Goal: Task Accomplishment & Management: Manage account settings

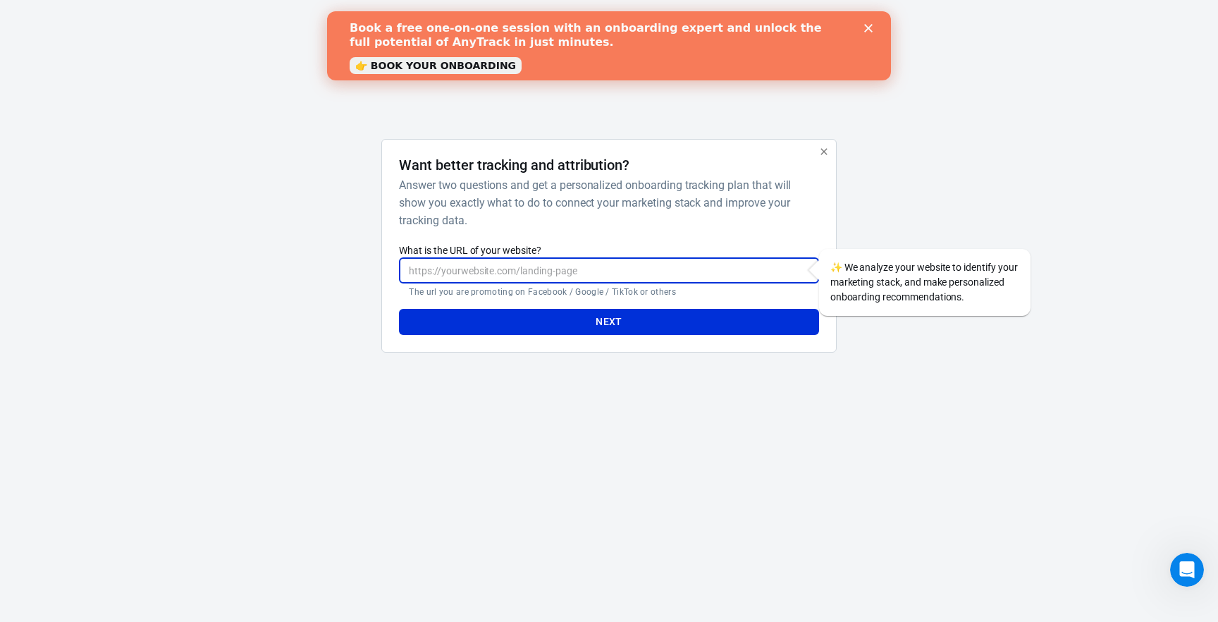
click at [668, 266] on input "What is the URL of your website?" at bounding box center [608, 270] width 419 height 26
click at [700, 410] on html "AnyTrack Want better tracking and attribution? Answer two questions and get a p…" at bounding box center [609, 205] width 1218 height 410
click at [605, 277] on input "What is the URL of your website?" at bounding box center [608, 270] width 419 height 26
paste input "<!DOCTYPE html> <html lang="en"> <head> <meta charset="UTF-8"> <meta name="view…"
type input "<!DOCTYPE html> <html lang="en"> <head> <meta charset="UTF-8"> <meta name="view…"
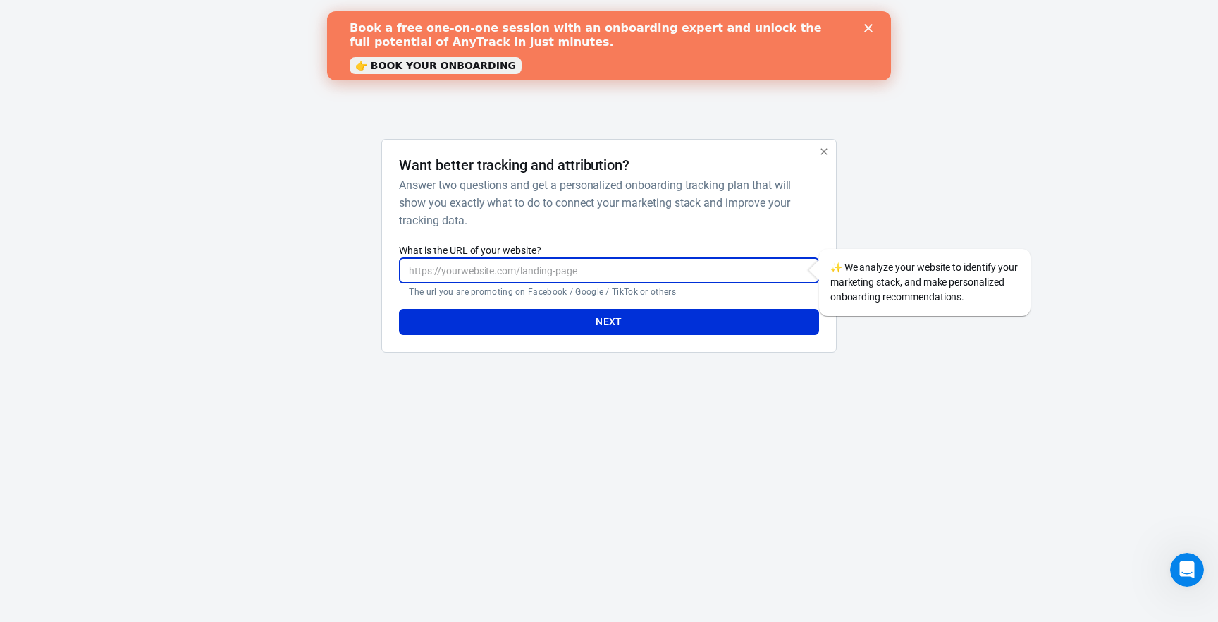
click at [524, 271] on input "What is the URL of your website?" at bounding box center [608, 270] width 419 height 26
paste input "[DOMAIN_NAME]"
type input "[DOMAIN_NAME]"
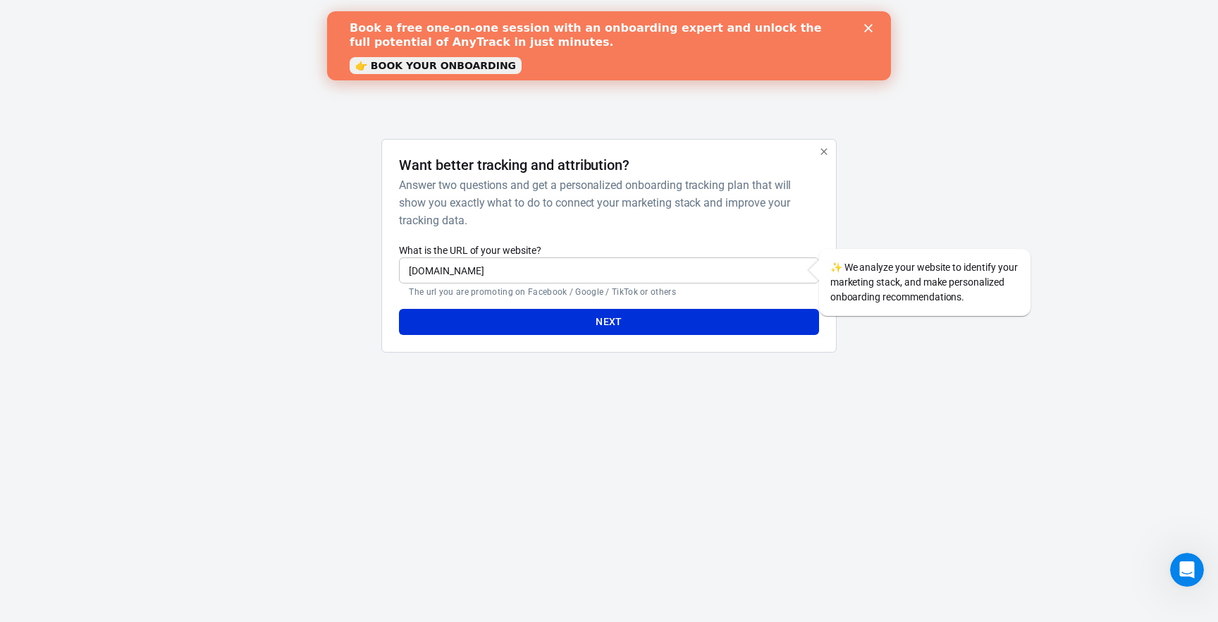
click at [576, 410] on html "AnyTrack Want better tracking and attribution? Answer two questions and get a p…" at bounding box center [609, 205] width 1218 height 410
click at [599, 323] on button "Next" at bounding box center [608, 322] width 419 height 26
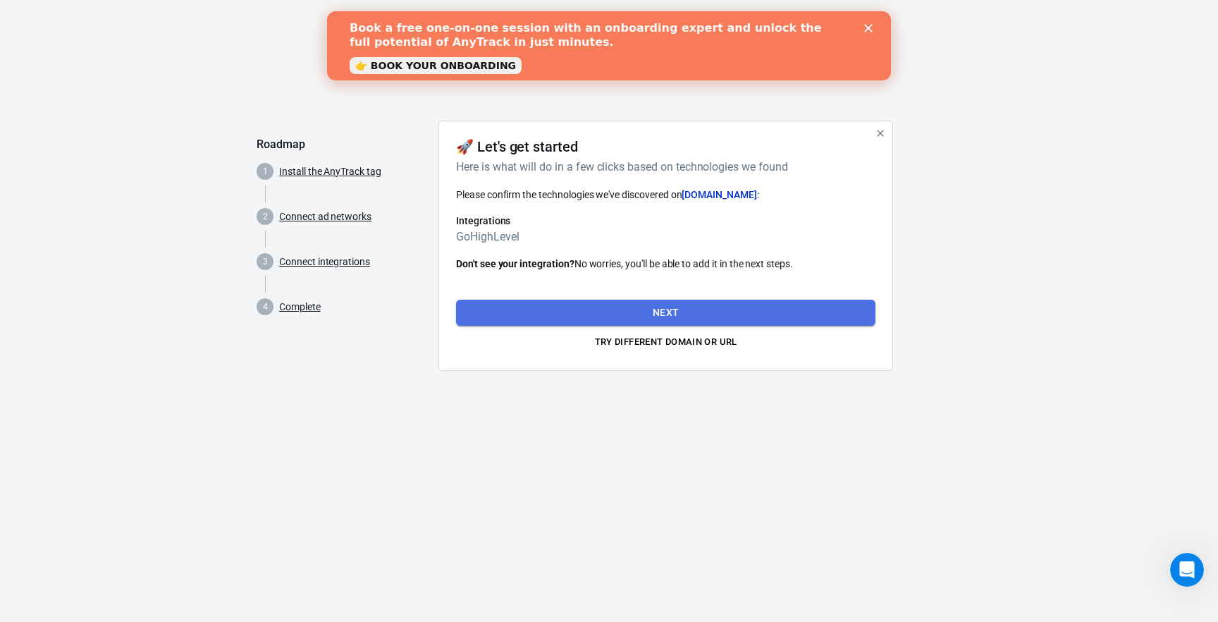
click at [560, 306] on button "Next" at bounding box center [665, 313] width 419 height 26
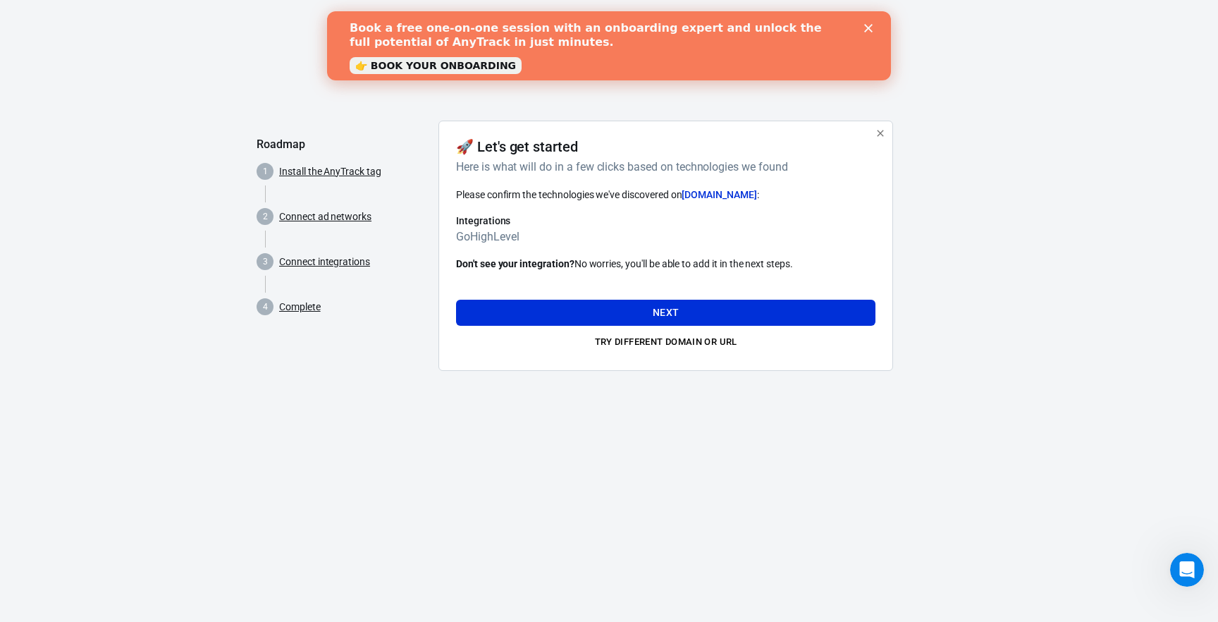
click at [627, 406] on div "AnyTrack Roadmap 1 Install the AnyTrack tag 2 Connect ad networks 3 Connect int…" at bounding box center [609, 205] width 705 height 410
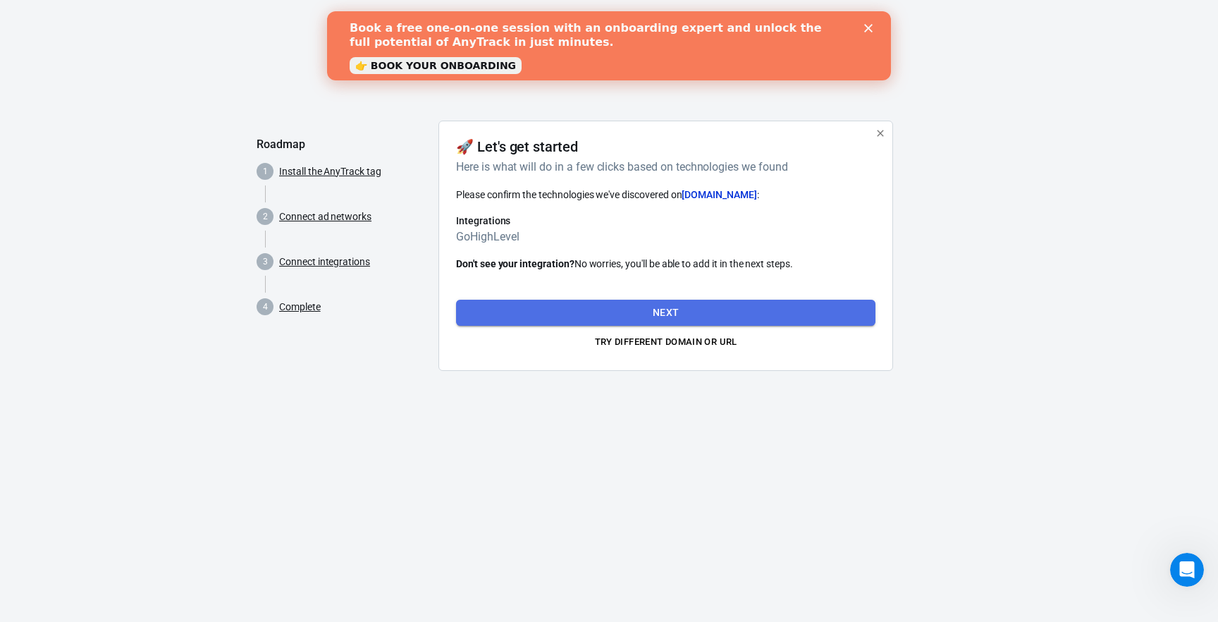
click at [641, 312] on button "Next" at bounding box center [665, 313] width 419 height 26
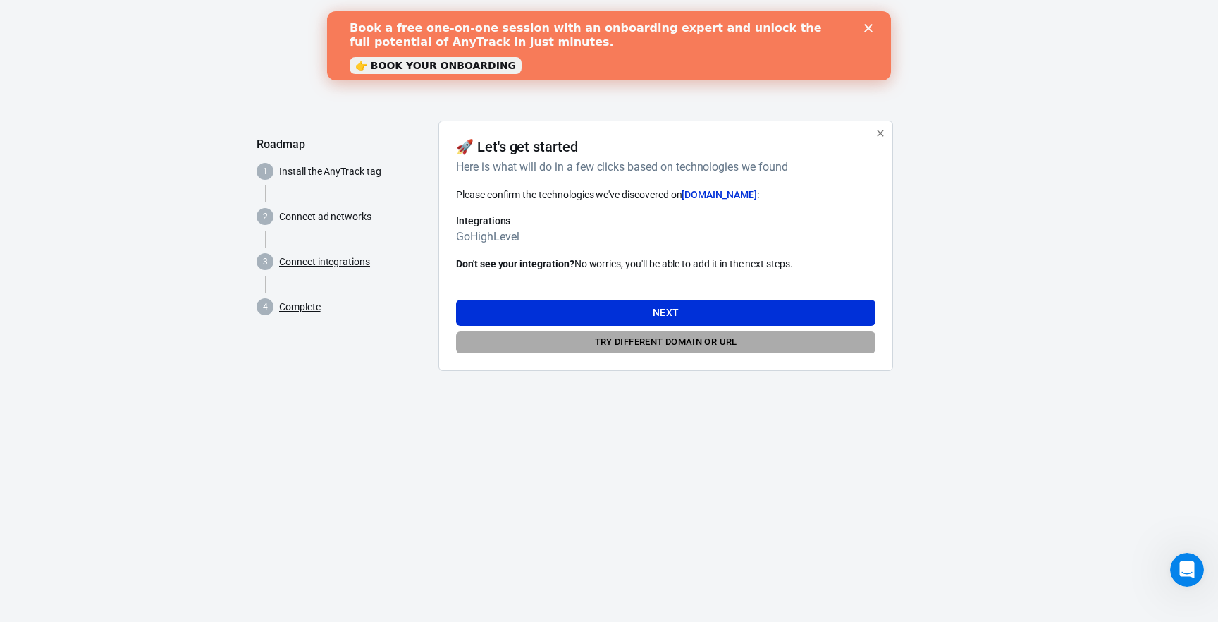
click at [639, 336] on button "Try different domain or url" at bounding box center [665, 342] width 419 height 22
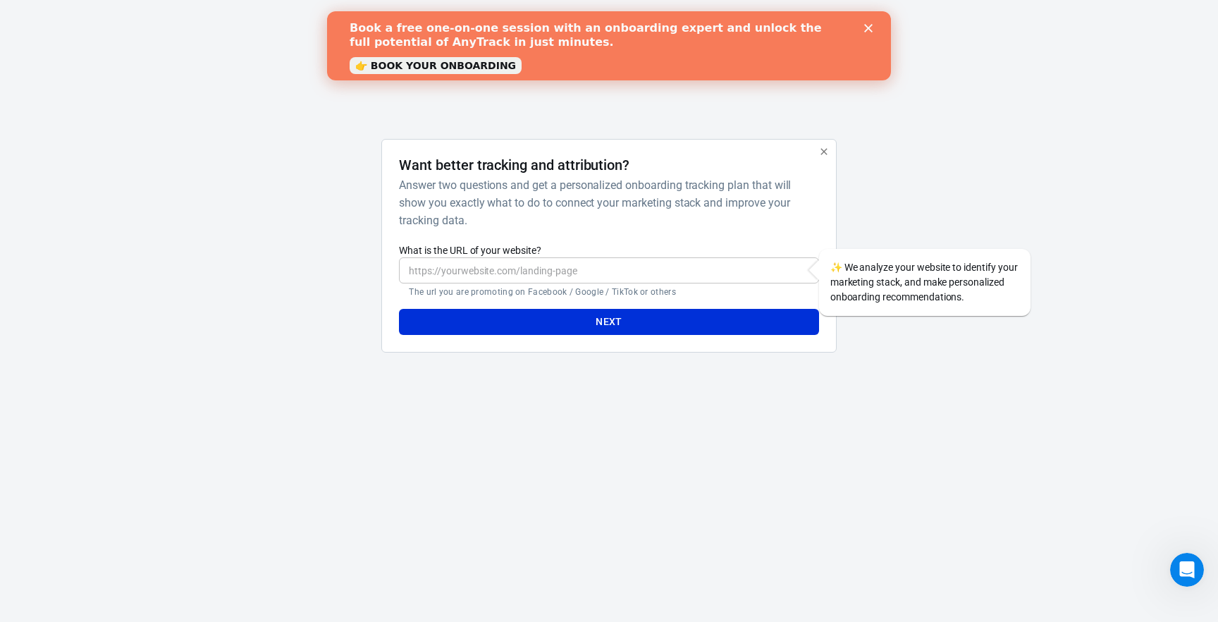
click at [592, 268] on input "What is the URL of your website?" at bounding box center [608, 270] width 419 height 26
paste input "[DOMAIN_NAME]"
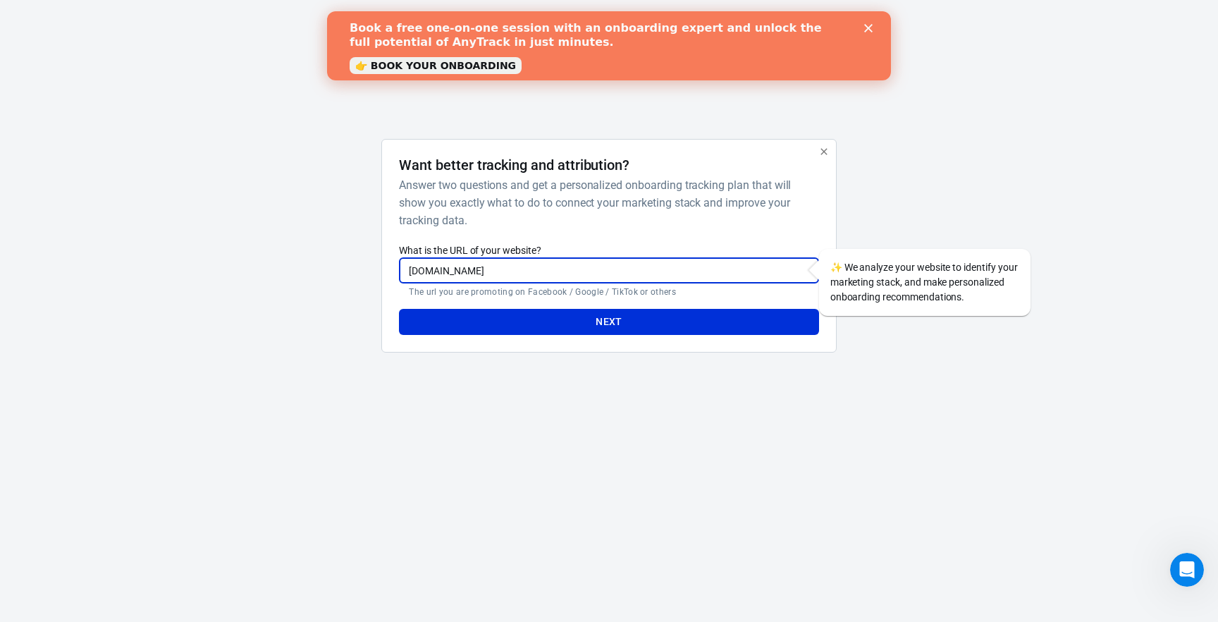
type input "[DOMAIN_NAME]"
click at [564, 394] on div "AnyTrack Want better tracking and attribution? Answer two questions and get a p…" at bounding box center [609, 205] width 705 height 410
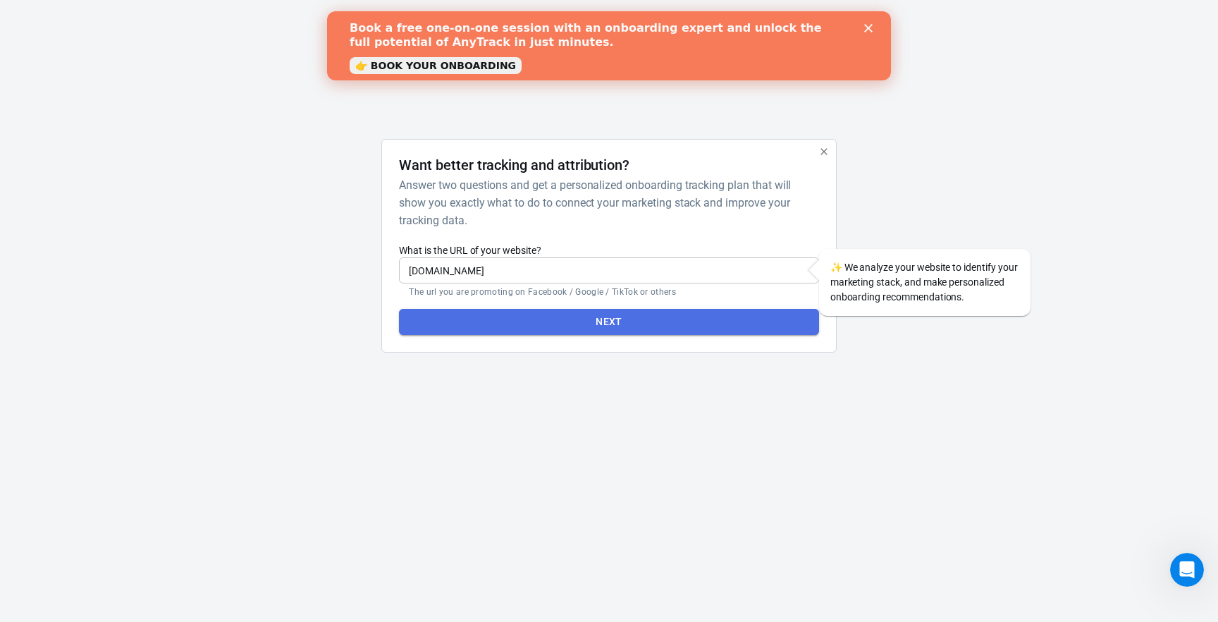
click at [587, 324] on button "Next" at bounding box center [608, 322] width 419 height 26
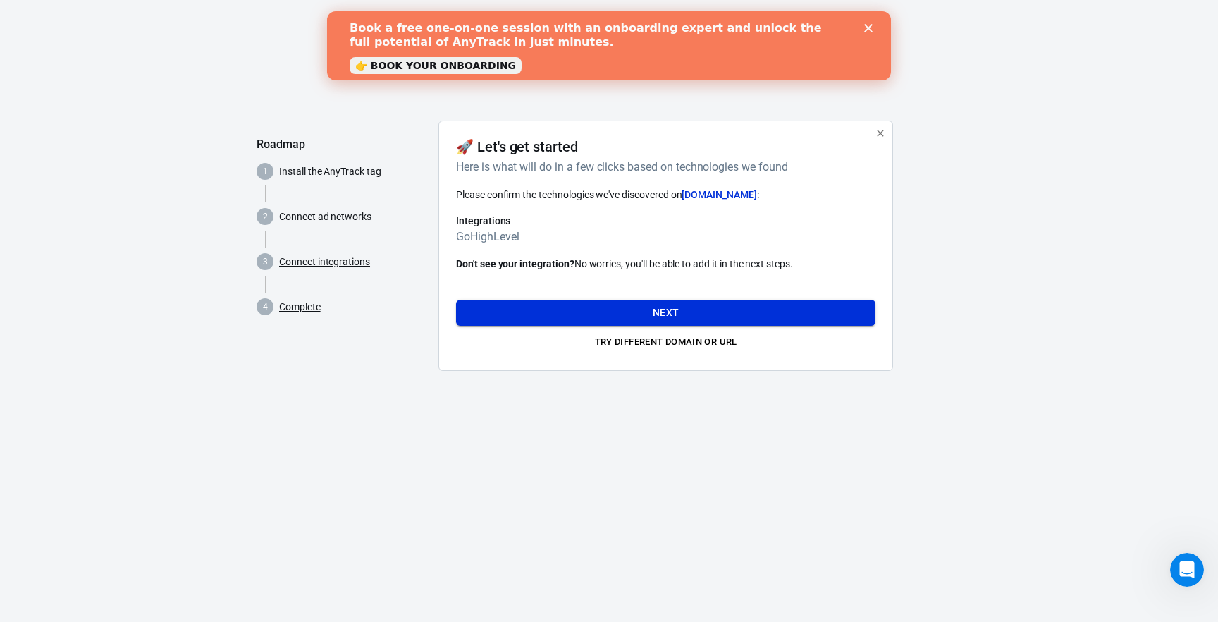
click at [678, 314] on button "Next" at bounding box center [665, 313] width 419 height 26
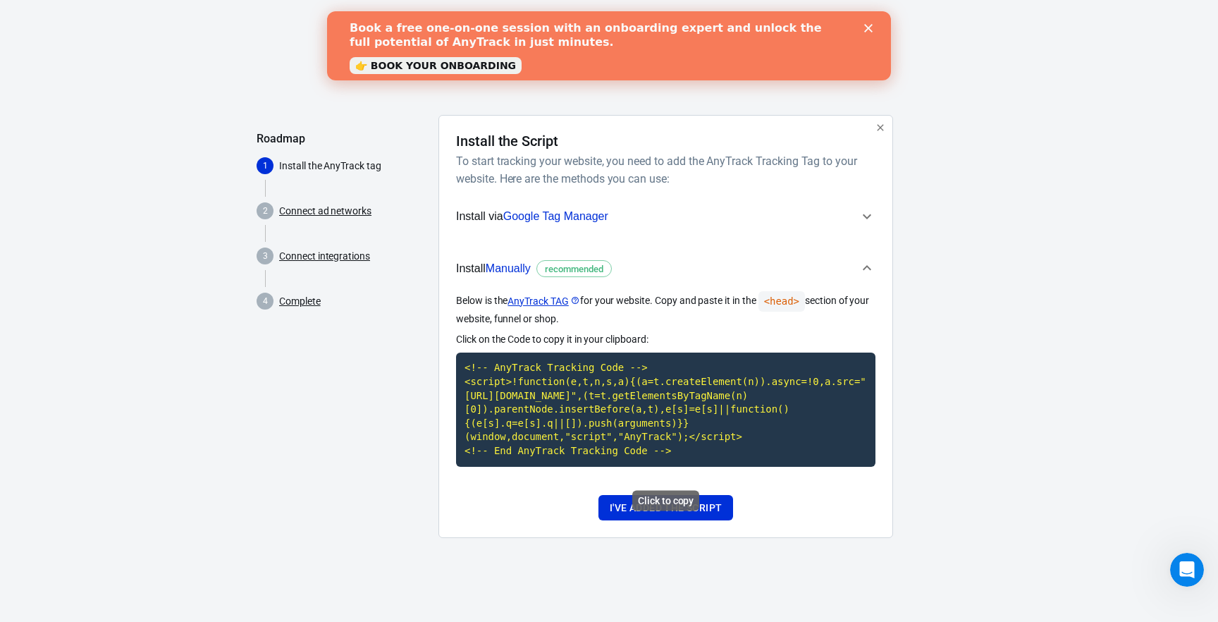
click at [680, 404] on code "<!-- AnyTrack Tracking Code --> <script>!function(e,t,n,s,a){(a=t.createElement…" at bounding box center [665, 410] width 419 height 114
click at [773, 455] on code "<!-- AnyTrack Tracking Code --> <script>!function(e,t,n,s,a){(a=t.createElement…" at bounding box center [665, 410] width 419 height 114
click at [703, 519] on button "I've added the script" at bounding box center [666, 508] width 135 height 26
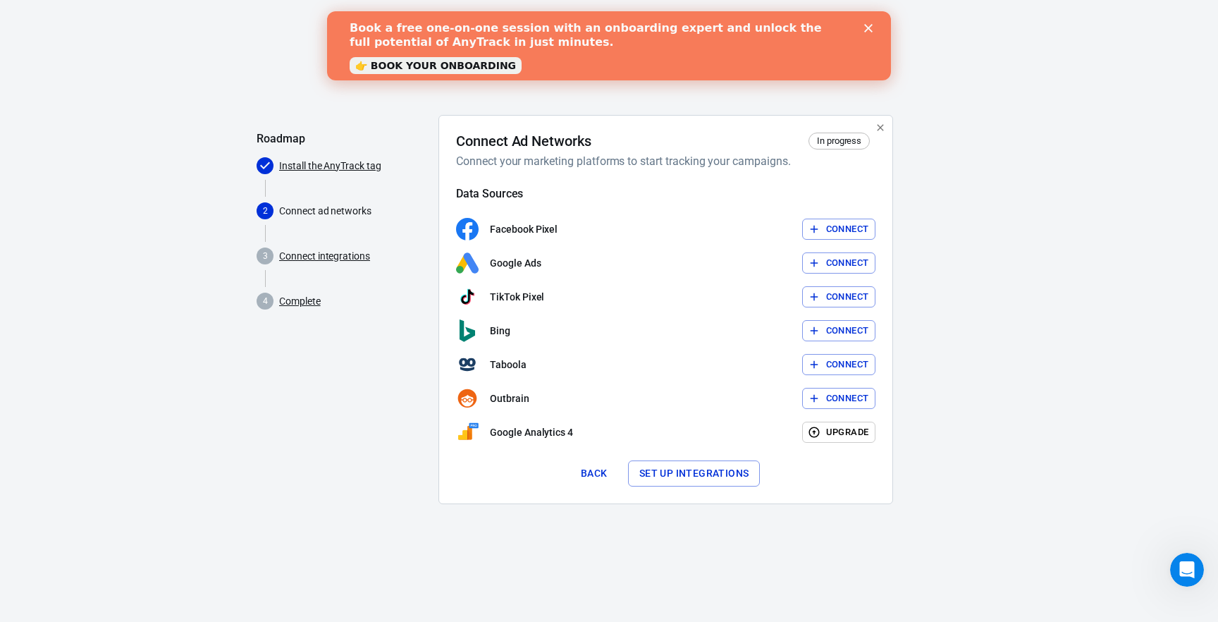
click at [850, 223] on button "Connect" at bounding box center [839, 230] width 74 height 22
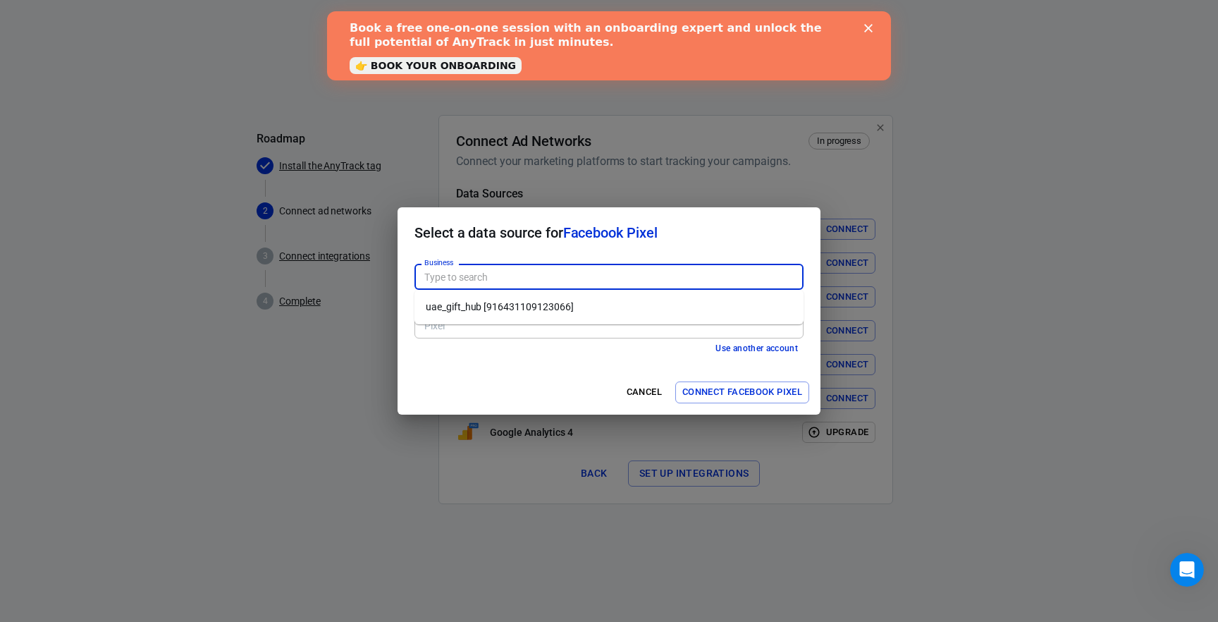
click at [658, 273] on input "Business" at bounding box center [608, 277] width 379 height 18
click at [624, 313] on li "uae_gift_hub [916431109123066]" at bounding box center [609, 306] width 389 height 23
type input "uae_gift_hub [916431109123066]"
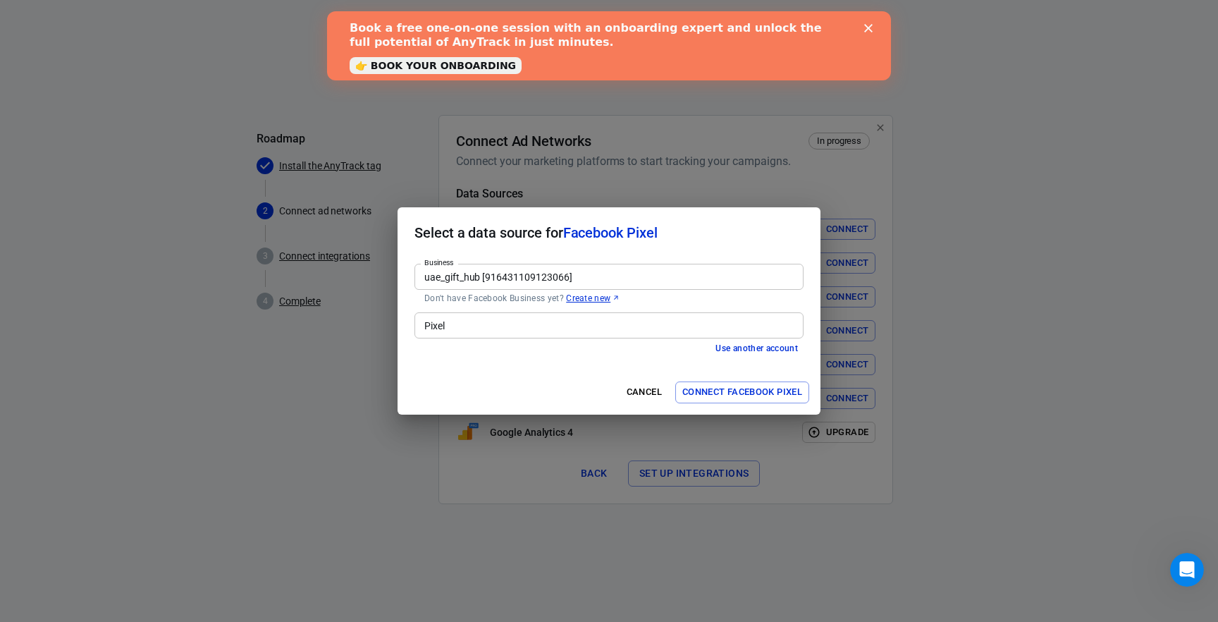
click at [599, 319] on input "Pixel" at bounding box center [608, 326] width 379 height 18
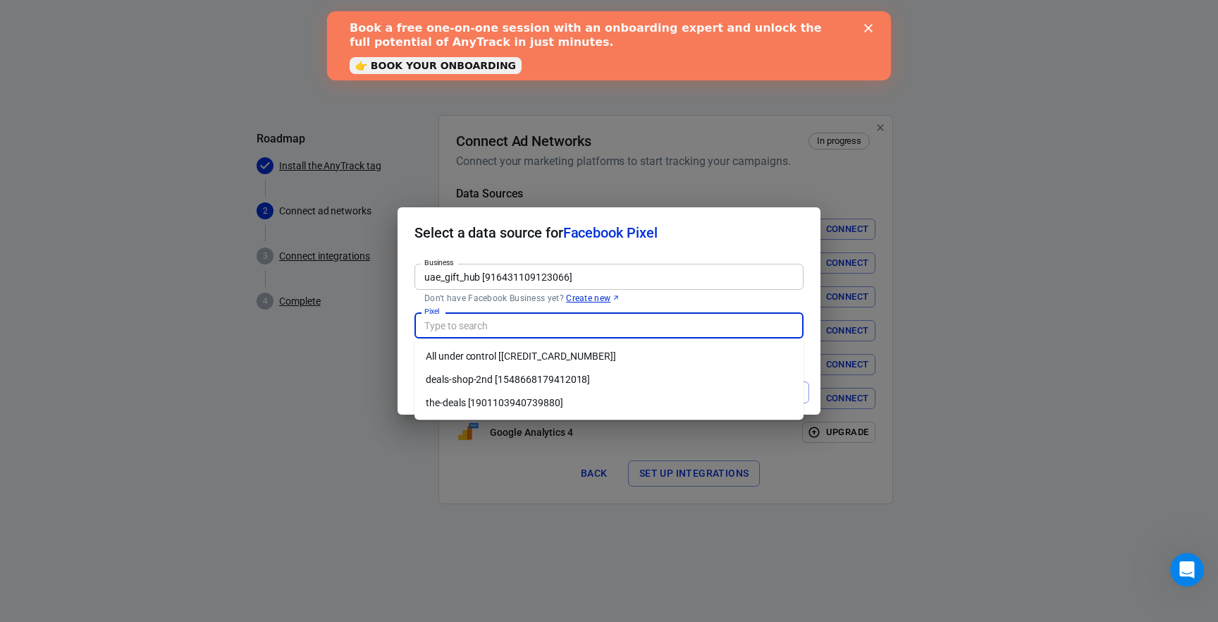
click at [555, 377] on li "deals-shop-2nd [1548668179412018]" at bounding box center [609, 379] width 389 height 23
type input "deals-shop-2nd [1548668179412018]"
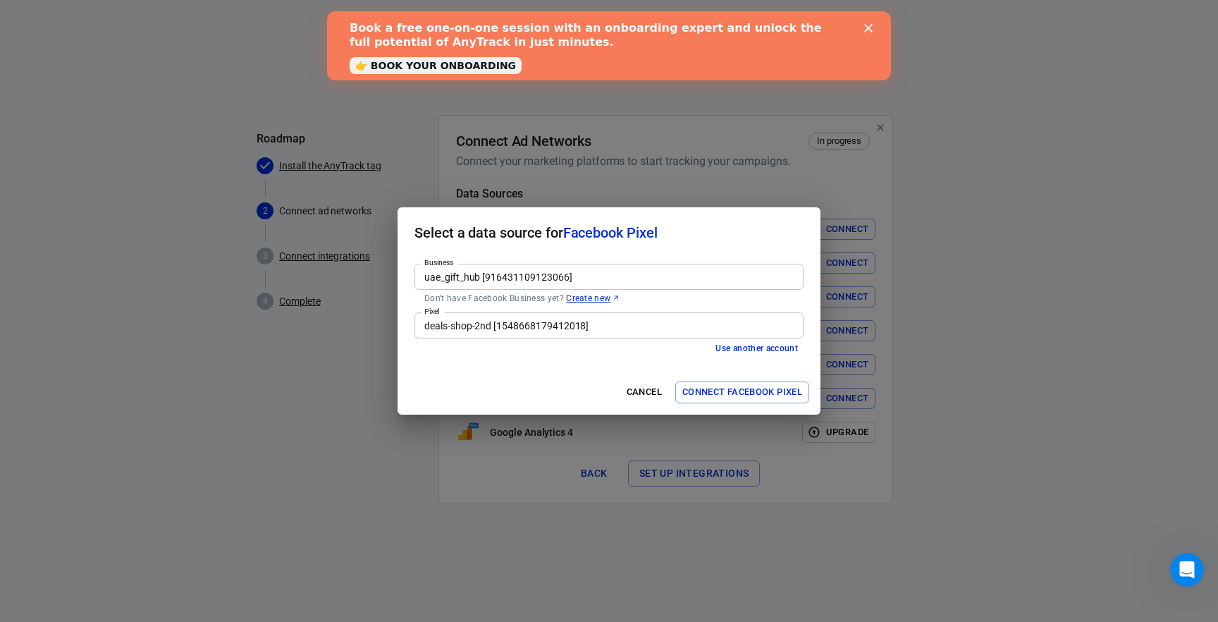
click at [555, 377] on div "Cancel Connect Facebook Pixel" at bounding box center [609, 392] width 423 height 44
click at [753, 367] on div "Business uae_gift_hub [916431109123066] Business Don't have Facebook Business y…" at bounding box center [609, 314] width 423 height 112
click at [748, 391] on button "Connect Facebook Pixel" at bounding box center [742, 392] width 134 height 22
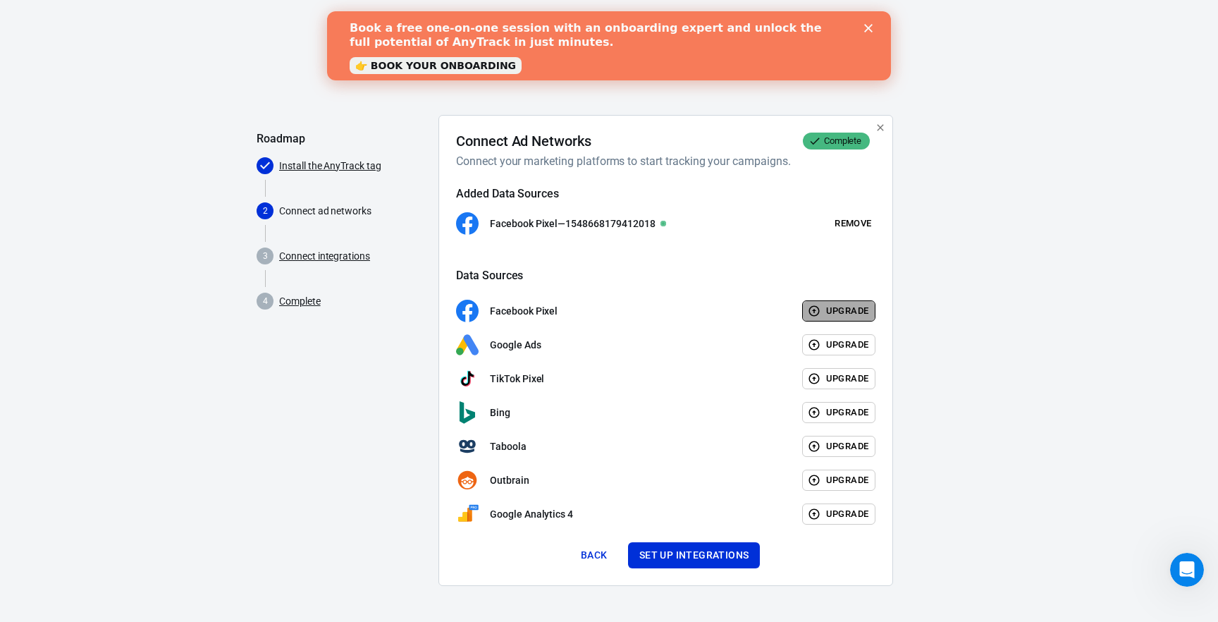
click at [854, 314] on button "Upgrade" at bounding box center [839, 311] width 74 height 22
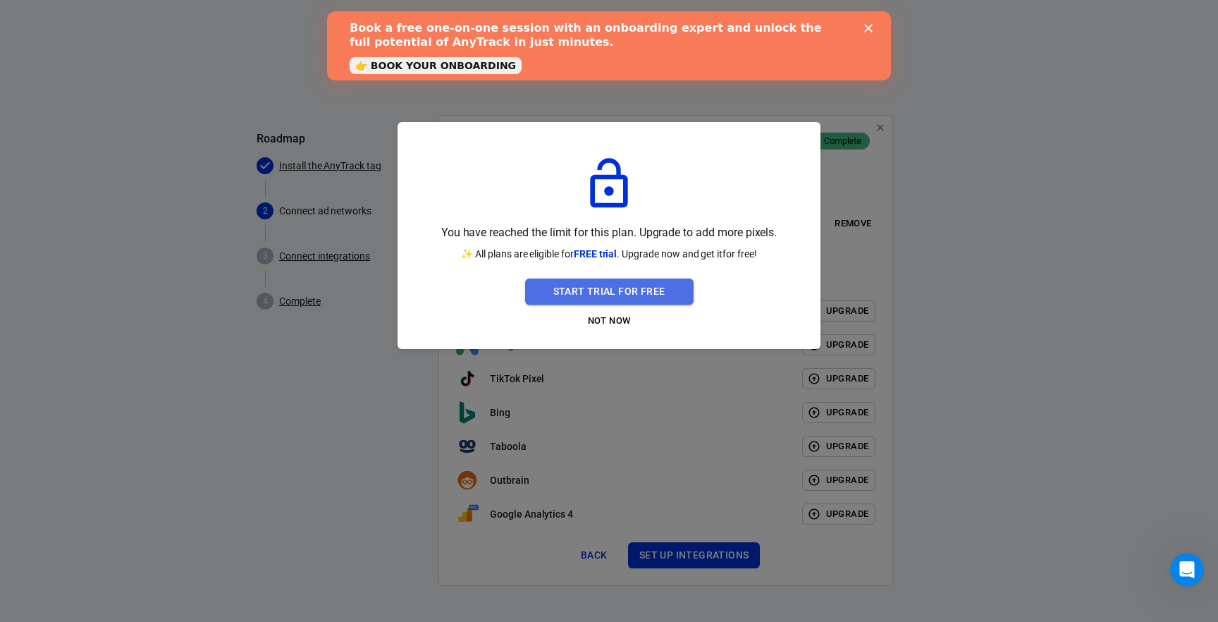
click at [651, 285] on button "Start Trial For Free" at bounding box center [609, 291] width 168 height 26
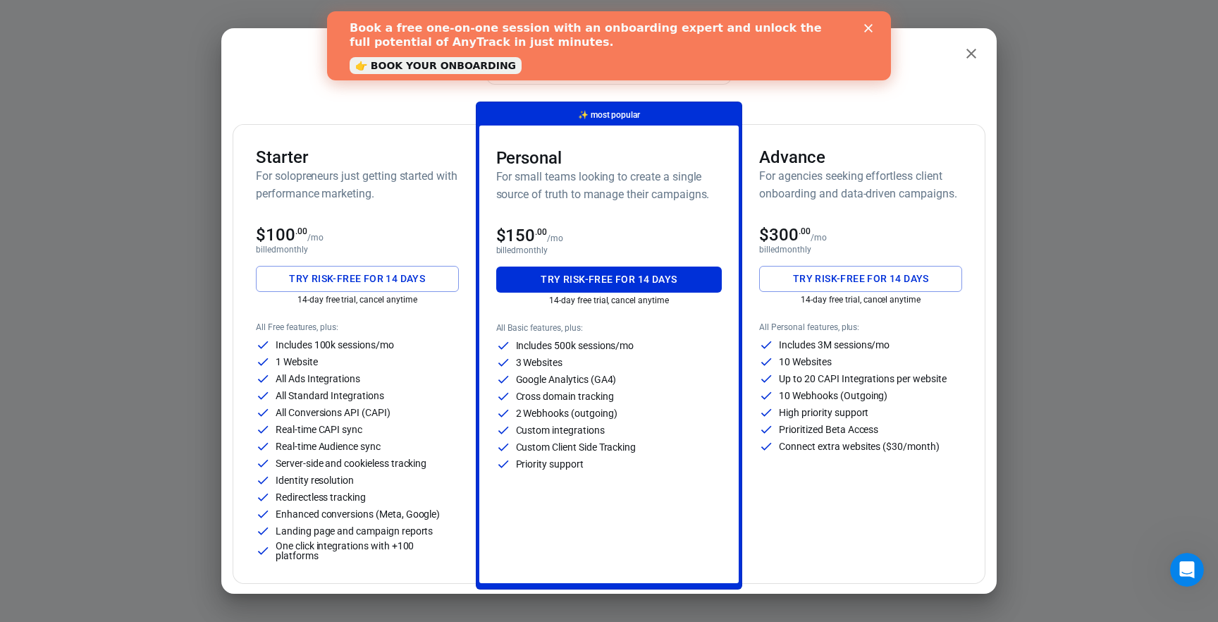
click at [382, 396] on p "All Standard Integrations" at bounding box center [330, 396] width 109 height 10
click at [592, 439] on div "Includes 500k sessions/mo 3 Websites Google Analytics (GA4) Cross domain tracki…" at bounding box center [609, 404] width 226 height 133
click at [963, 54] on icon "close" at bounding box center [971, 53] width 17 height 17
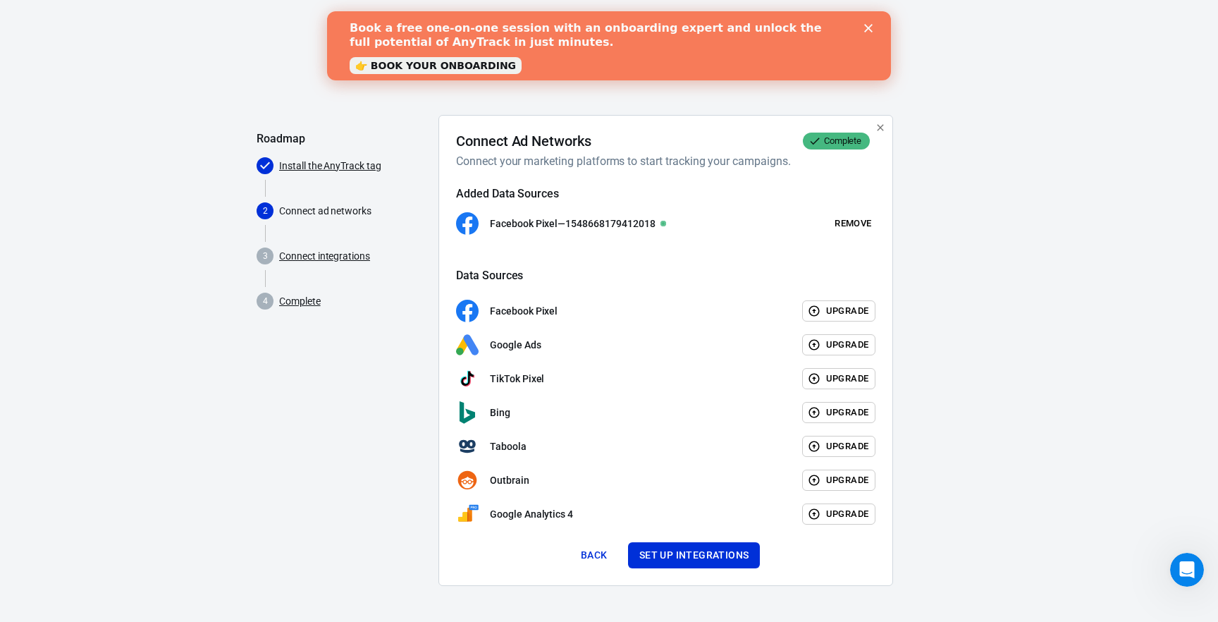
click at [529, 377] on p "TikTok Pixel" at bounding box center [517, 379] width 54 height 15
click at [716, 558] on button "Set up integrations" at bounding box center [694, 555] width 133 height 26
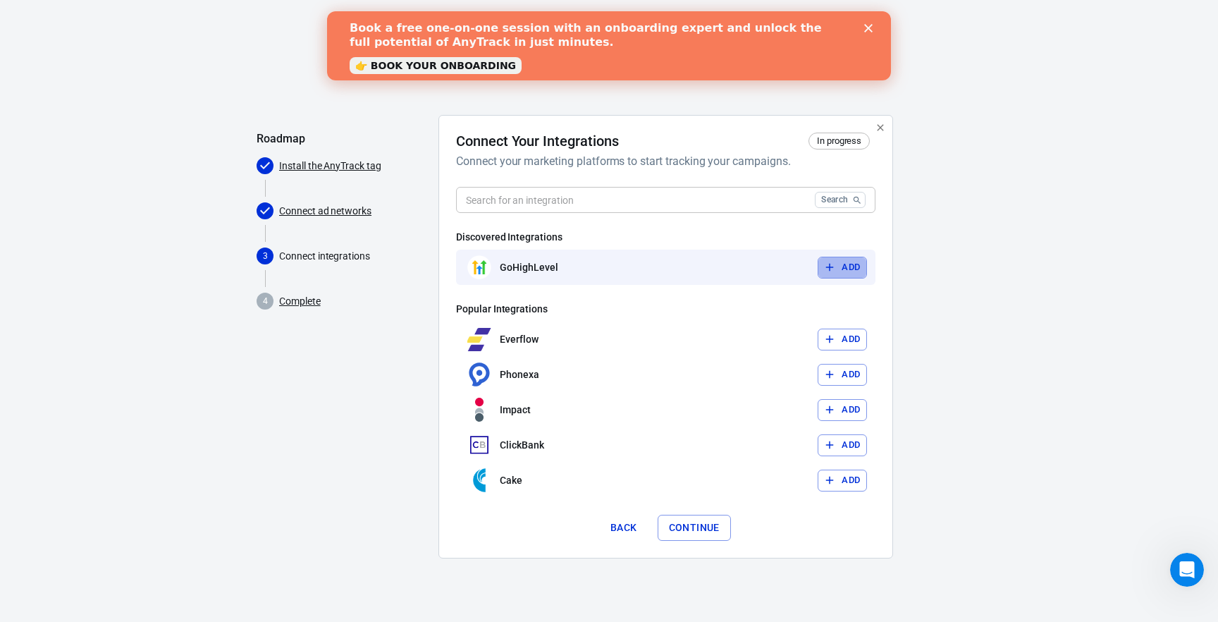
click at [854, 273] on button "Add" at bounding box center [842, 268] width 49 height 22
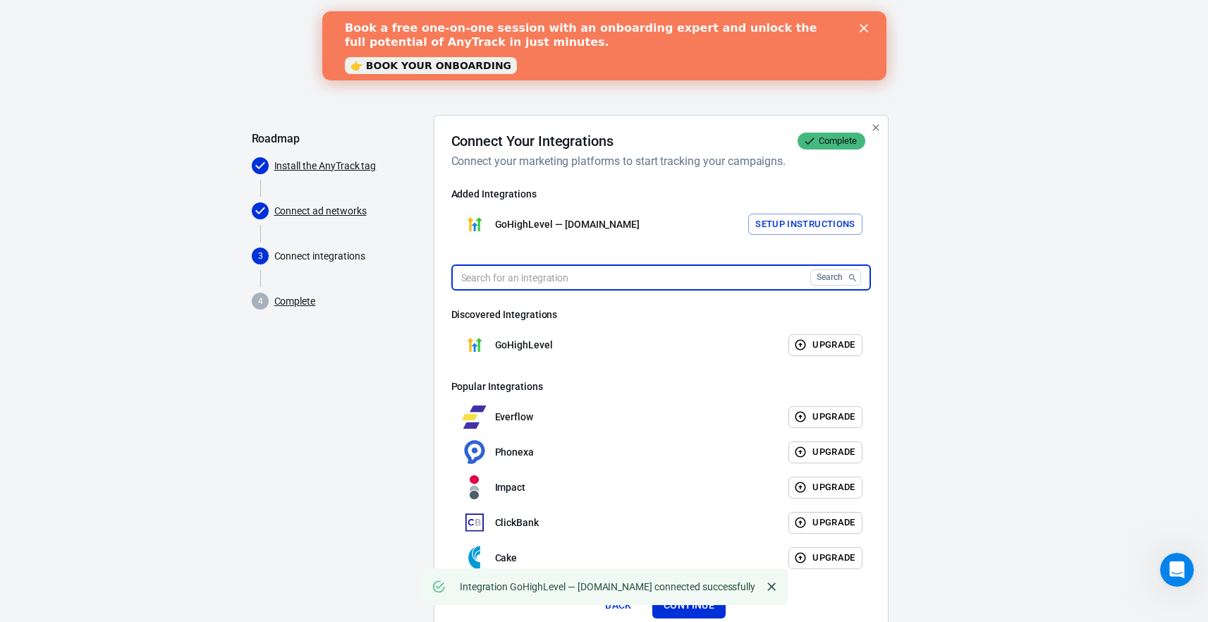
click at [750, 284] on input "text" at bounding box center [627, 277] width 353 height 26
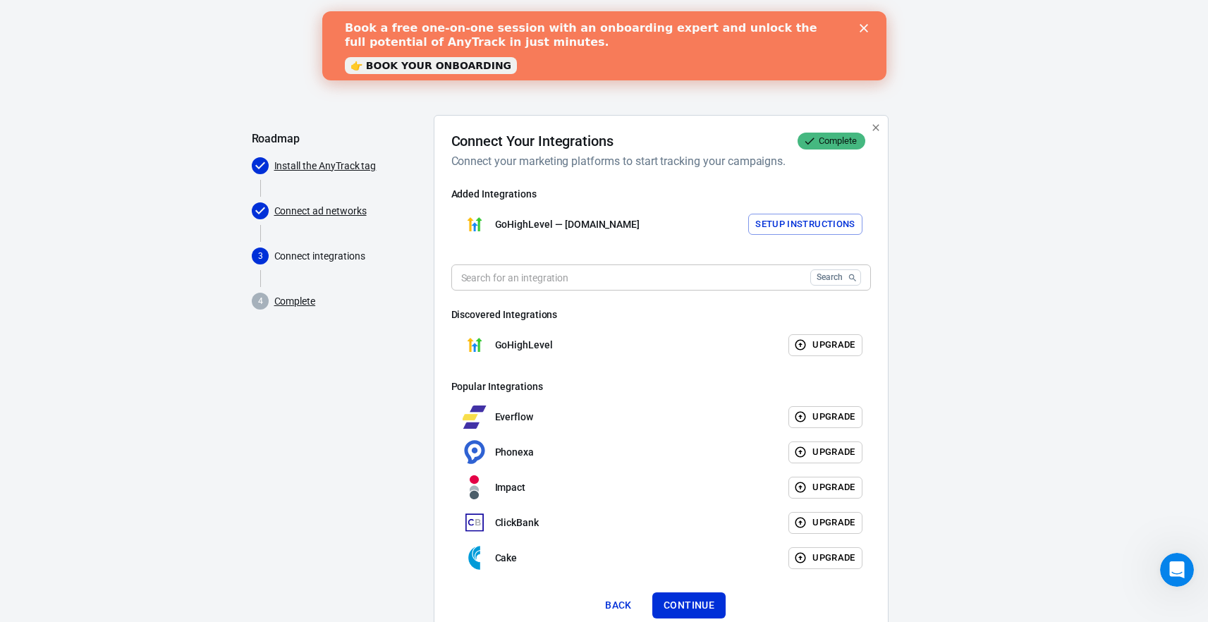
click at [986, 411] on div "AnyTrack Roadmap Install the AnyTrack tag Connect ad networks 3 Connect integra…" at bounding box center [604, 335] width 1208 height 670
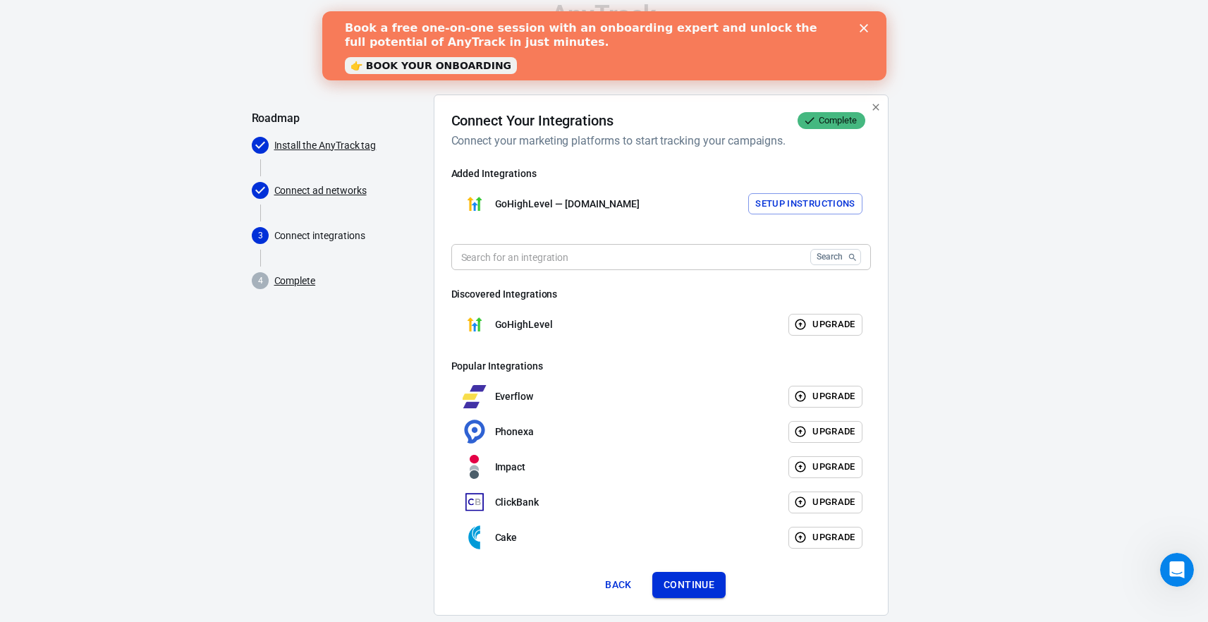
scroll to position [47, 0]
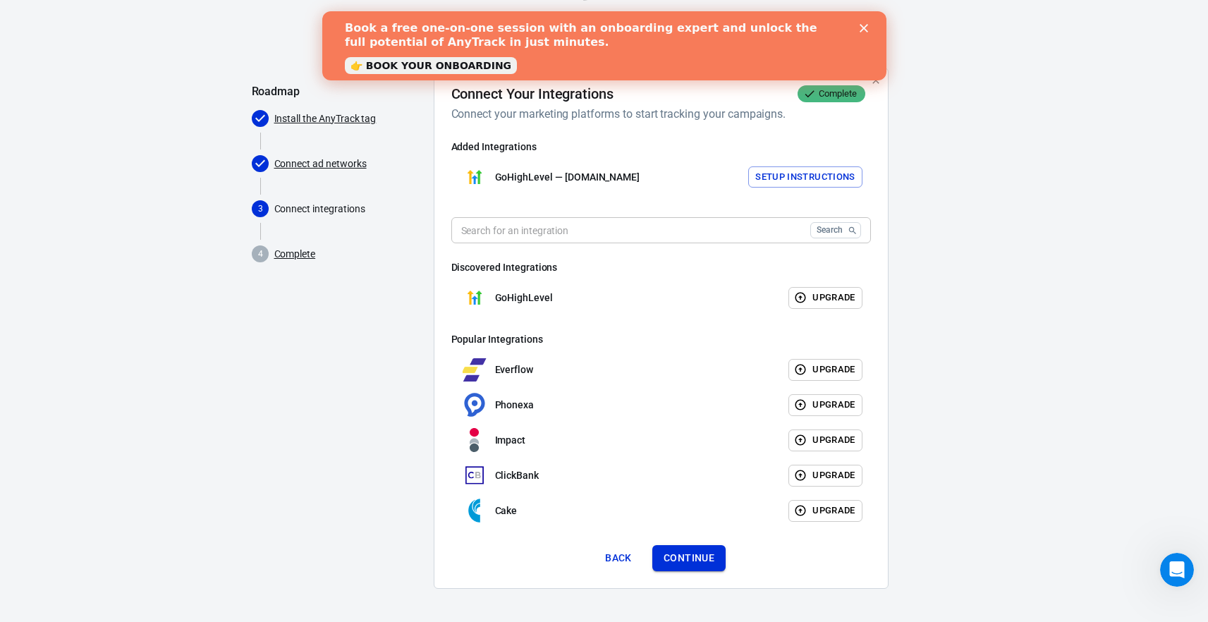
click at [692, 553] on button "Continue" at bounding box center [688, 558] width 73 height 26
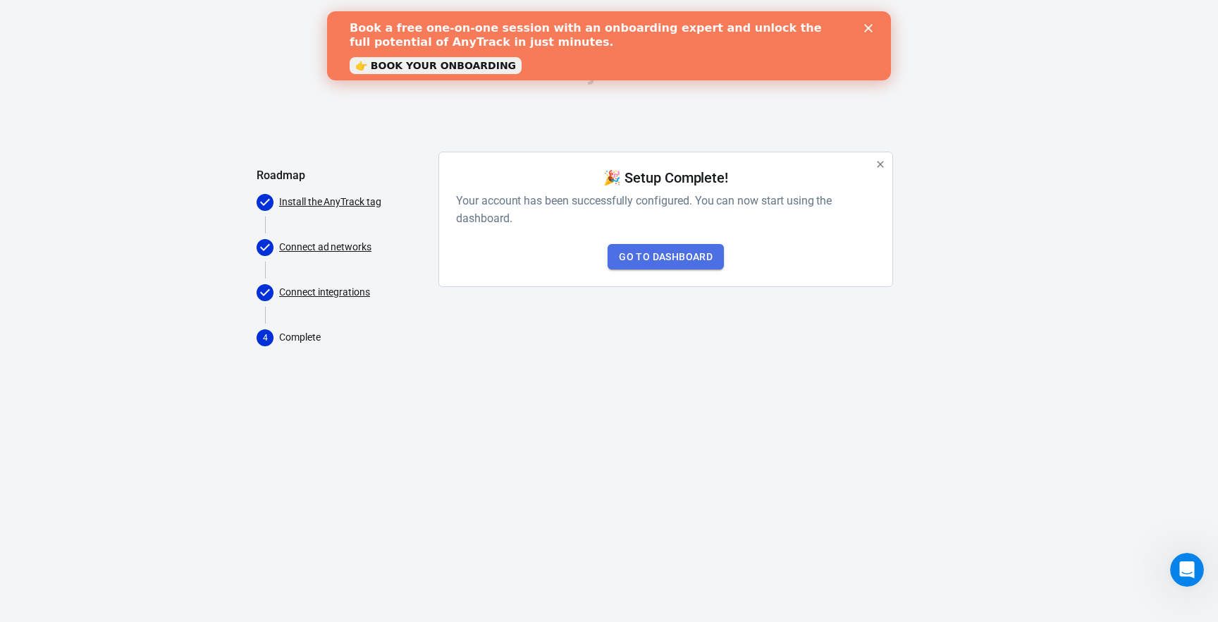
click at [694, 259] on link "Go to Dashboard" at bounding box center [666, 257] width 116 height 26
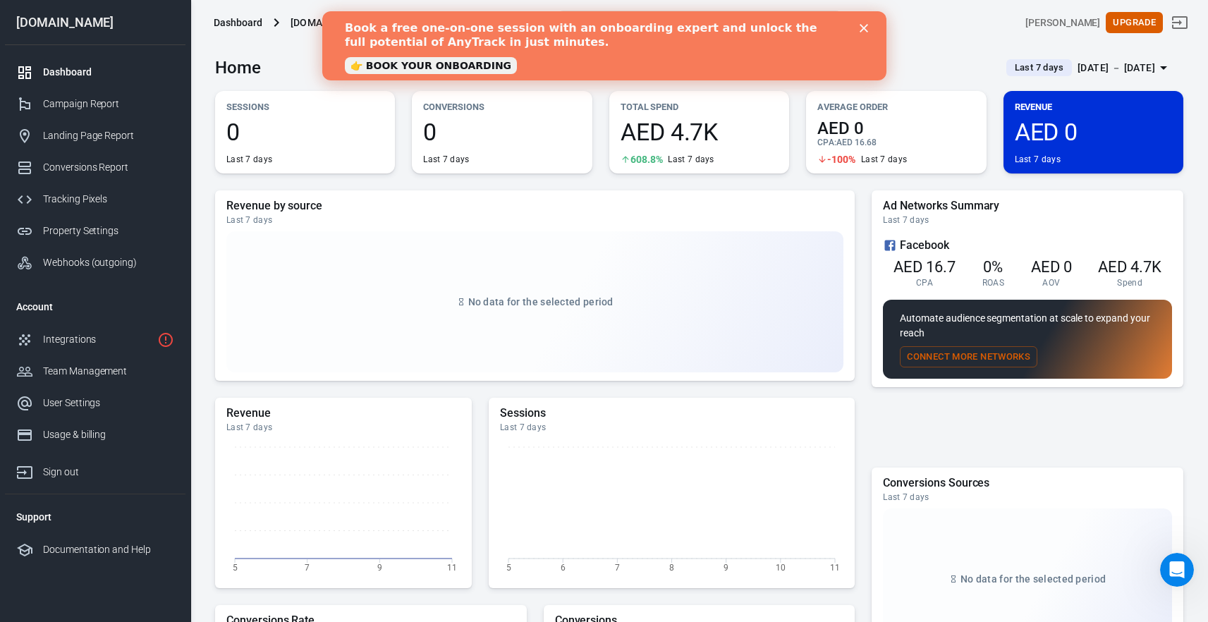
click at [862, 32] on icon "Close" at bounding box center [863, 28] width 8 height 8
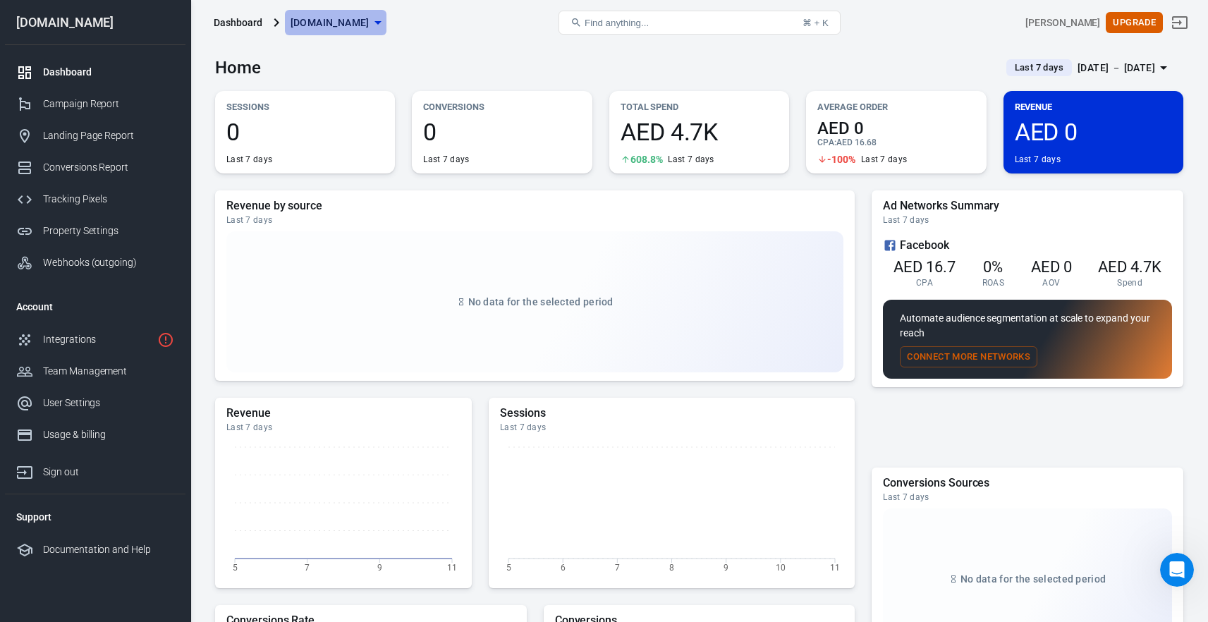
click at [379, 25] on icon "button" at bounding box center [377, 22] width 17 height 17
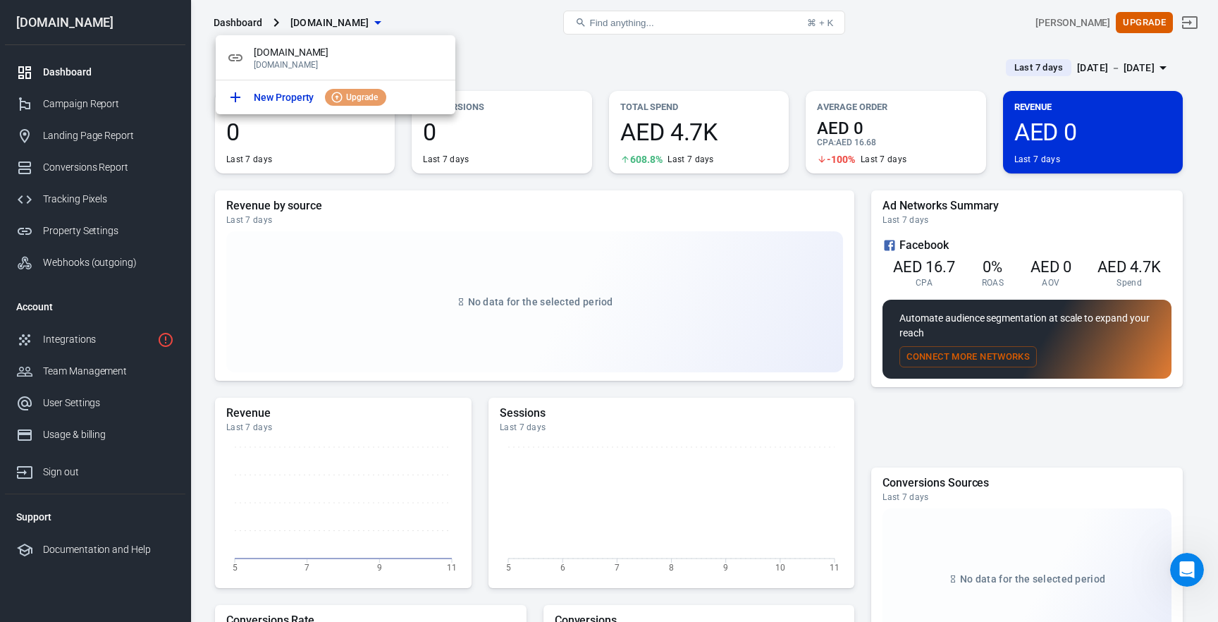
click at [551, 59] on div at bounding box center [609, 311] width 1218 height 622
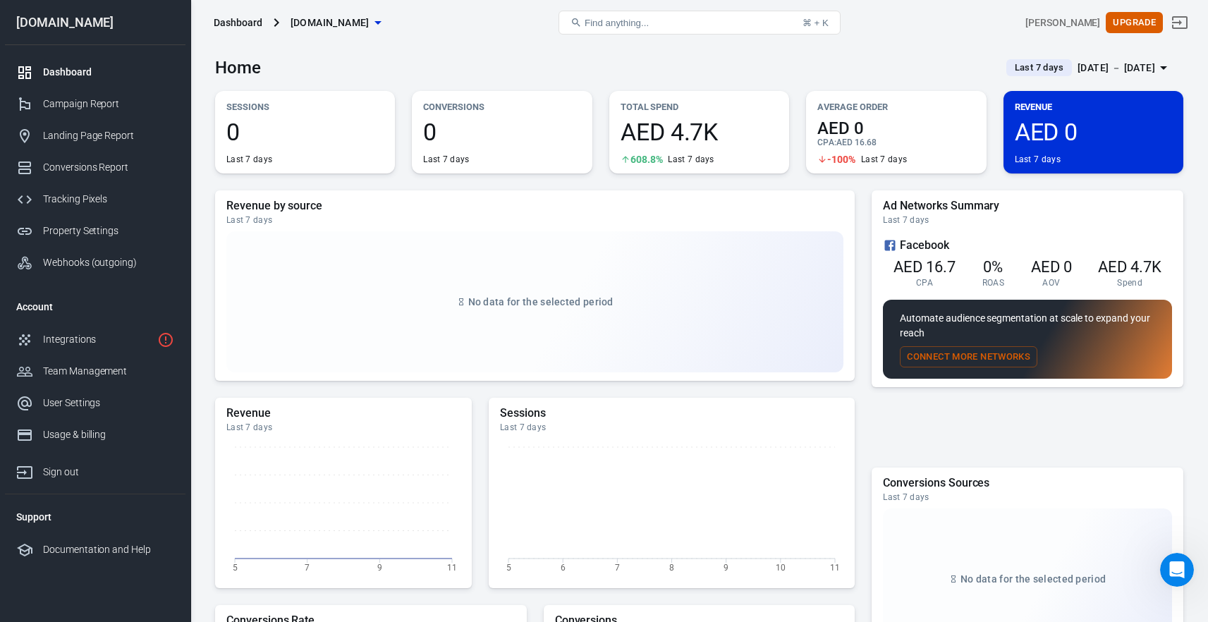
click at [683, 133] on span "AED 4.7K" at bounding box center [698, 132] width 157 height 24
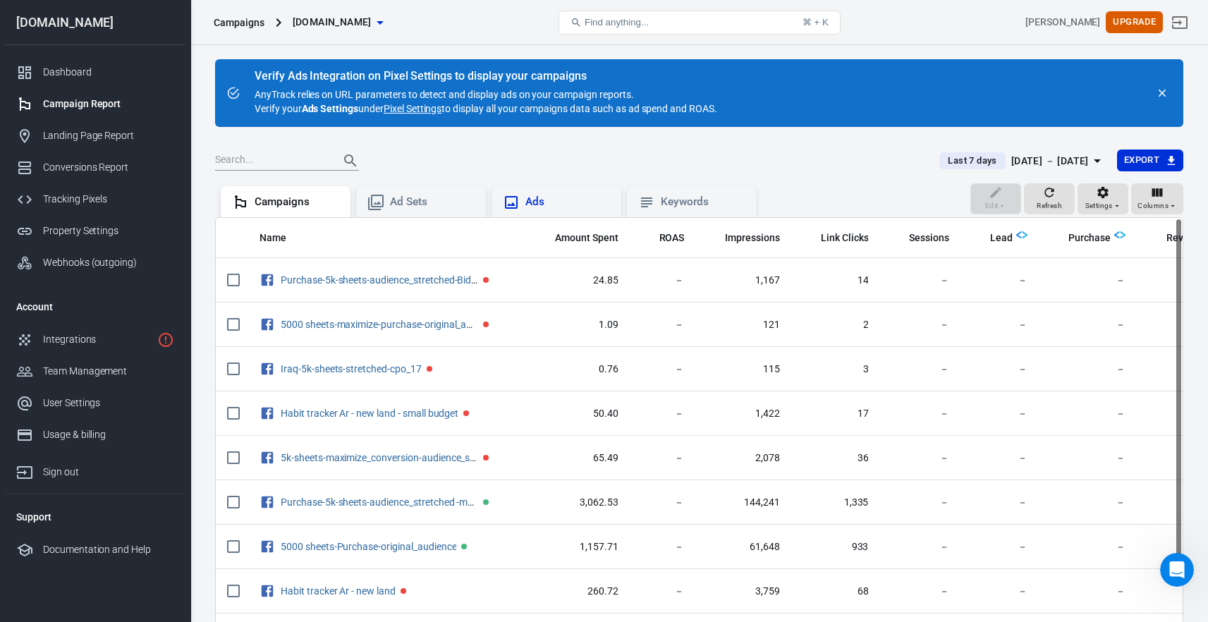
click at [565, 192] on div "Ads" at bounding box center [556, 201] width 130 height 31
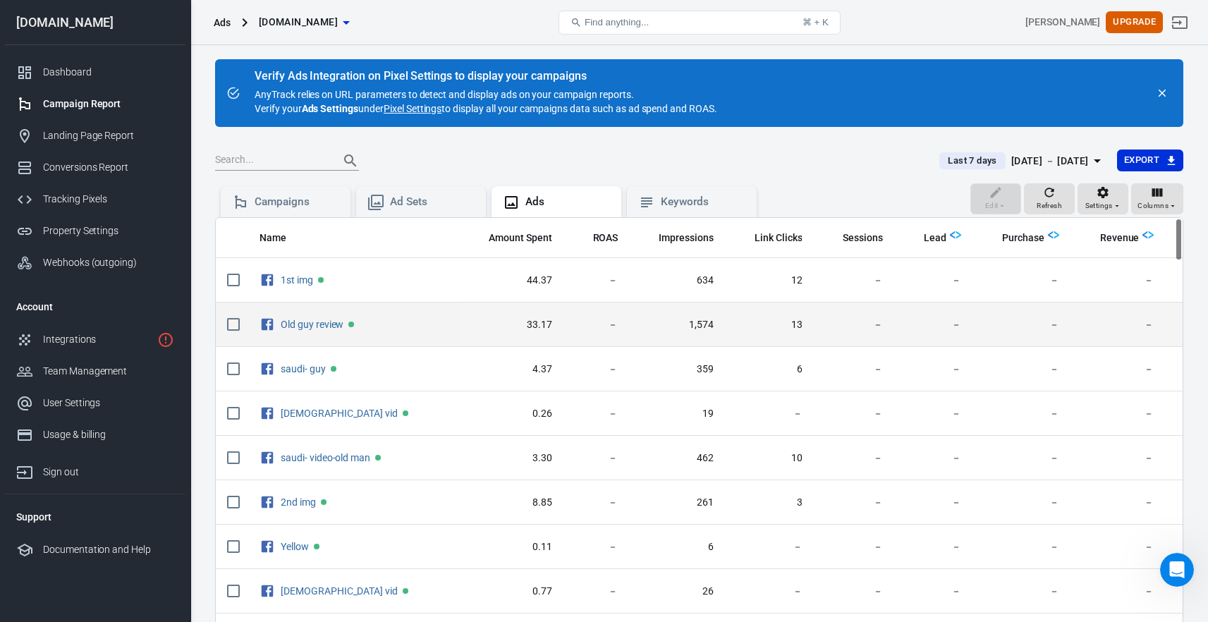
click at [830, 323] on span "－" at bounding box center [853, 325] width 59 height 14
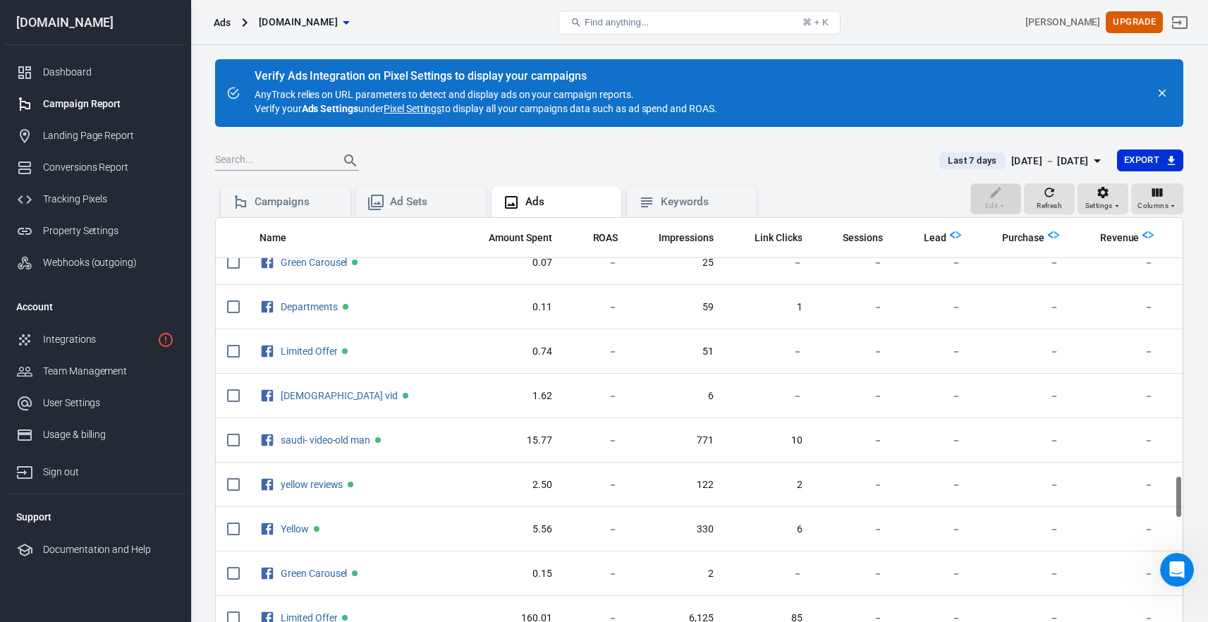
scroll to position [2639, 0]
click at [170, 337] on icon "1 networks not verified yet" at bounding box center [165, 339] width 17 height 17
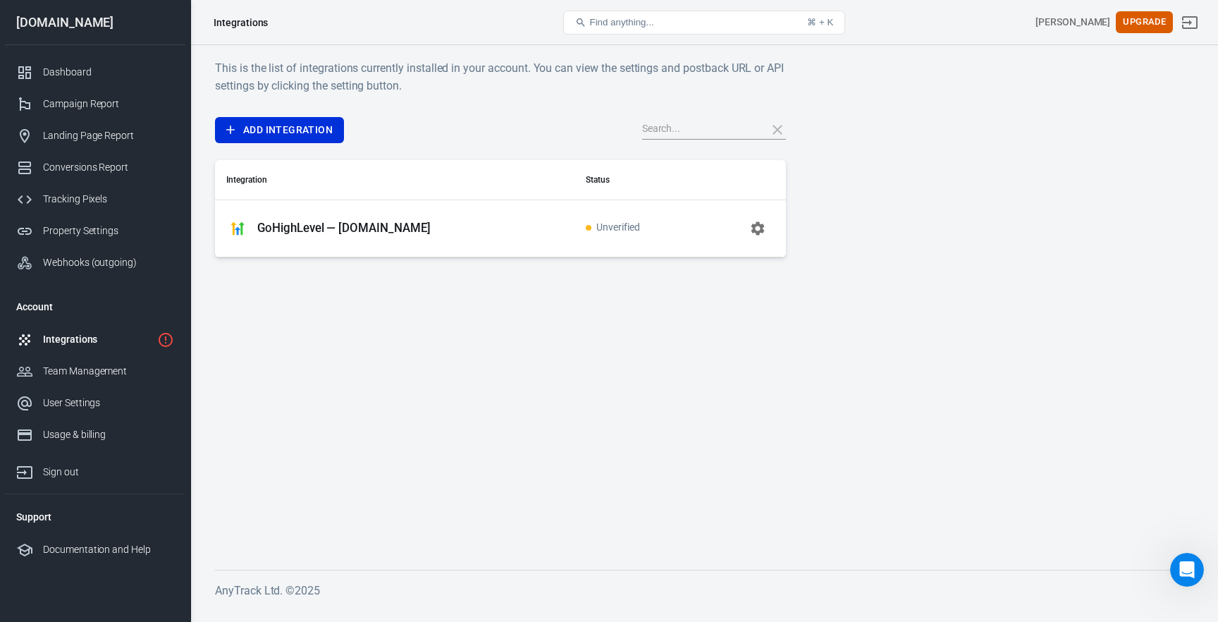
click at [752, 230] on icon "button" at bounding box center [757, 227] width 13 height 13
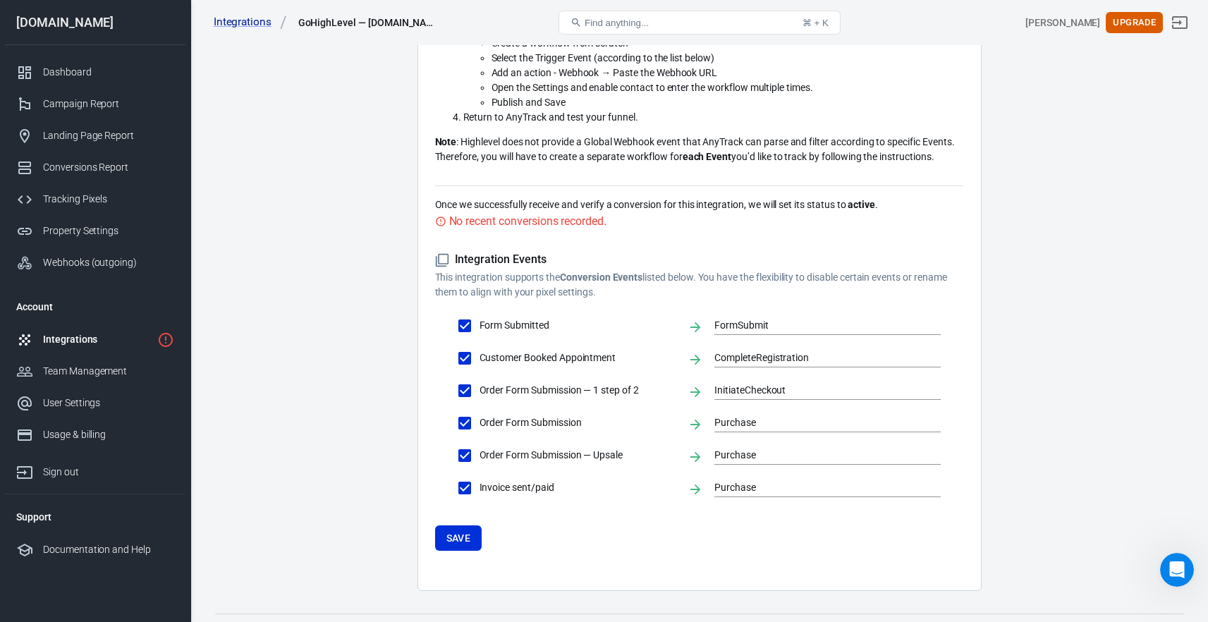
scroll to position [305, 0]
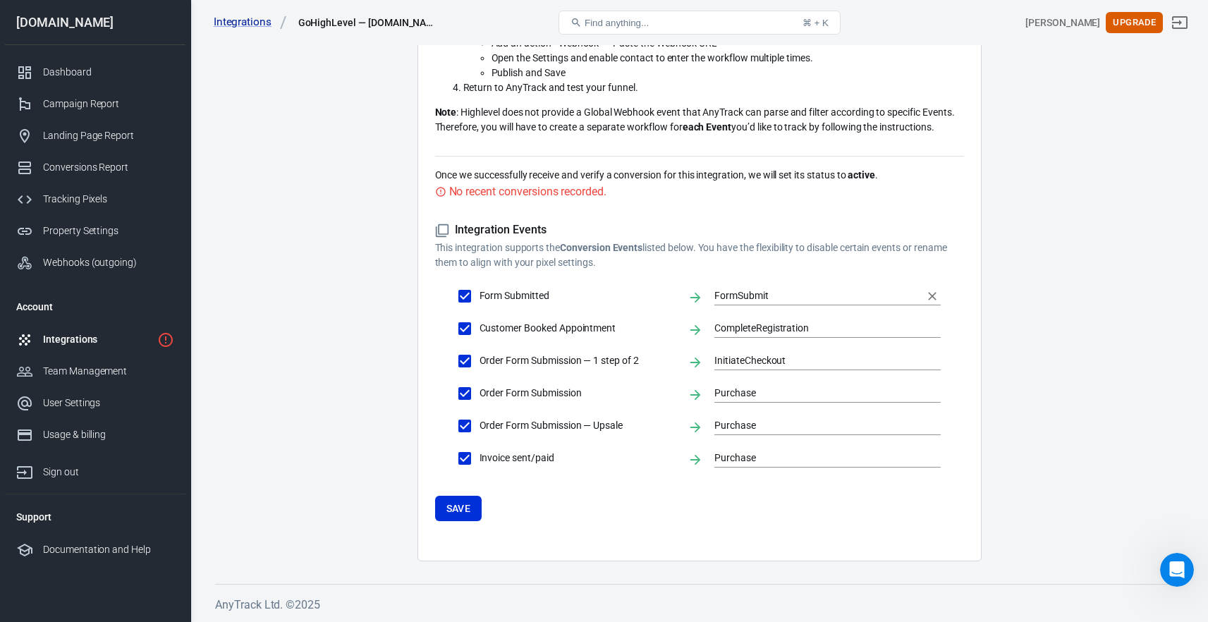
click at [760, 292] on input "FormSubmit" at bounding box center [816, 296] width 205 height 18
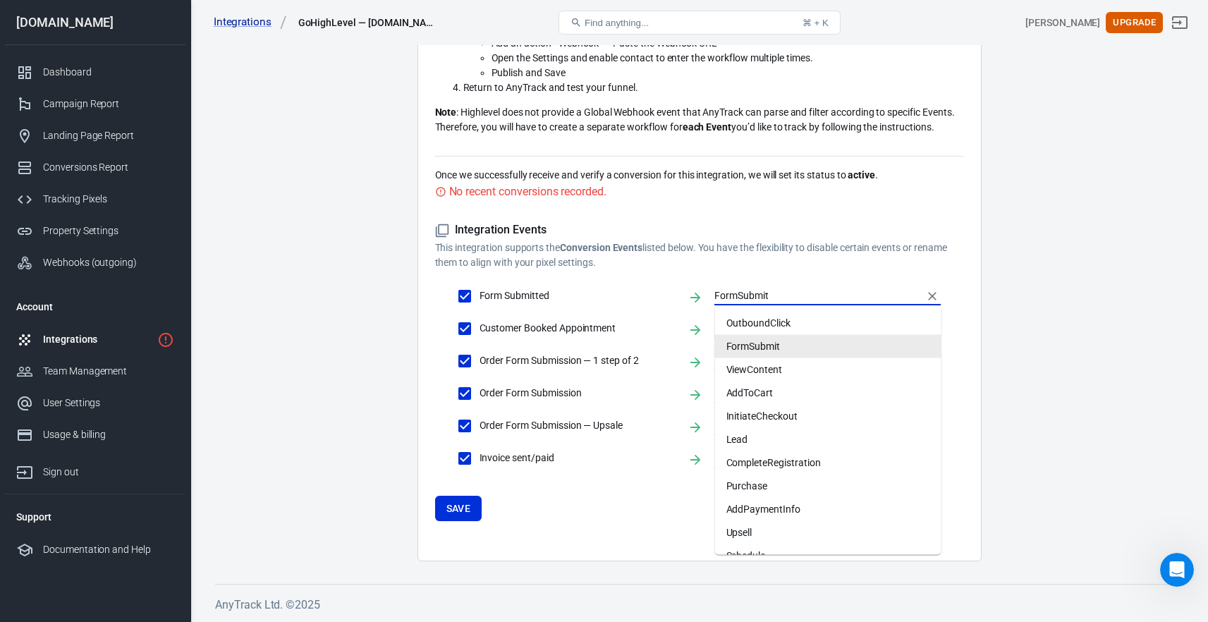
click at [266, 397] on main "Integration Events Log Settings GoHighLevel Integration Webhook URL: [URL][DOMA…" at bounding box center [699, 146] width 968 height 830
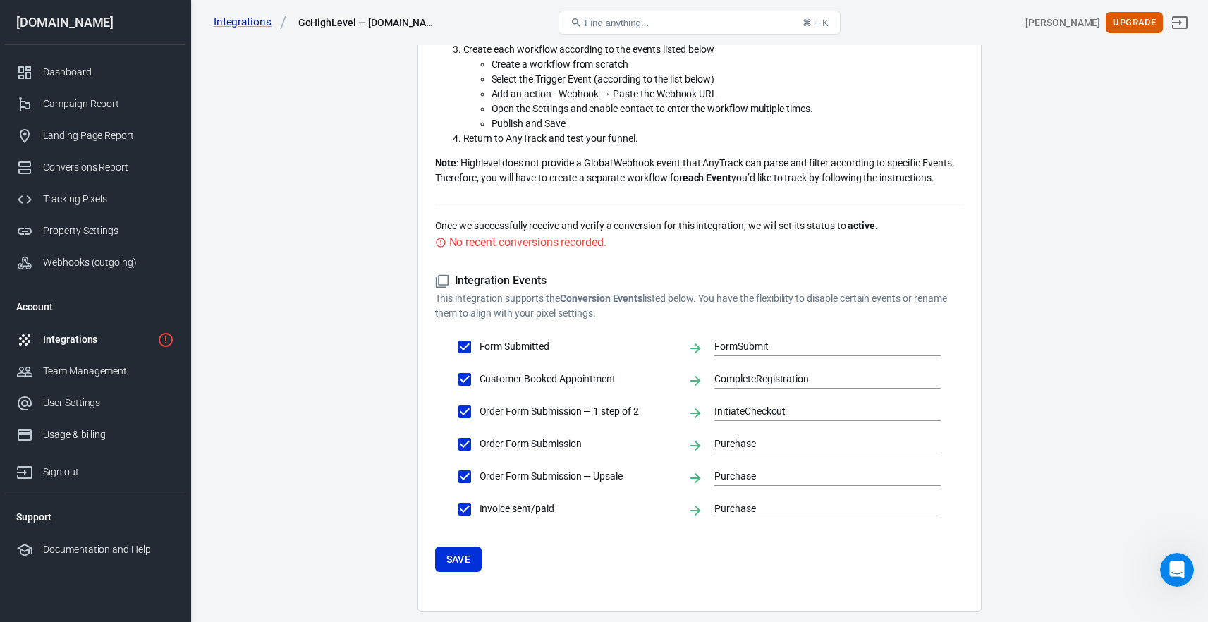
scroll to position [252, 0]
click at [571, 243] on div "No recent conversions recorded." at bounding box center [527, 244] width 157 height 18
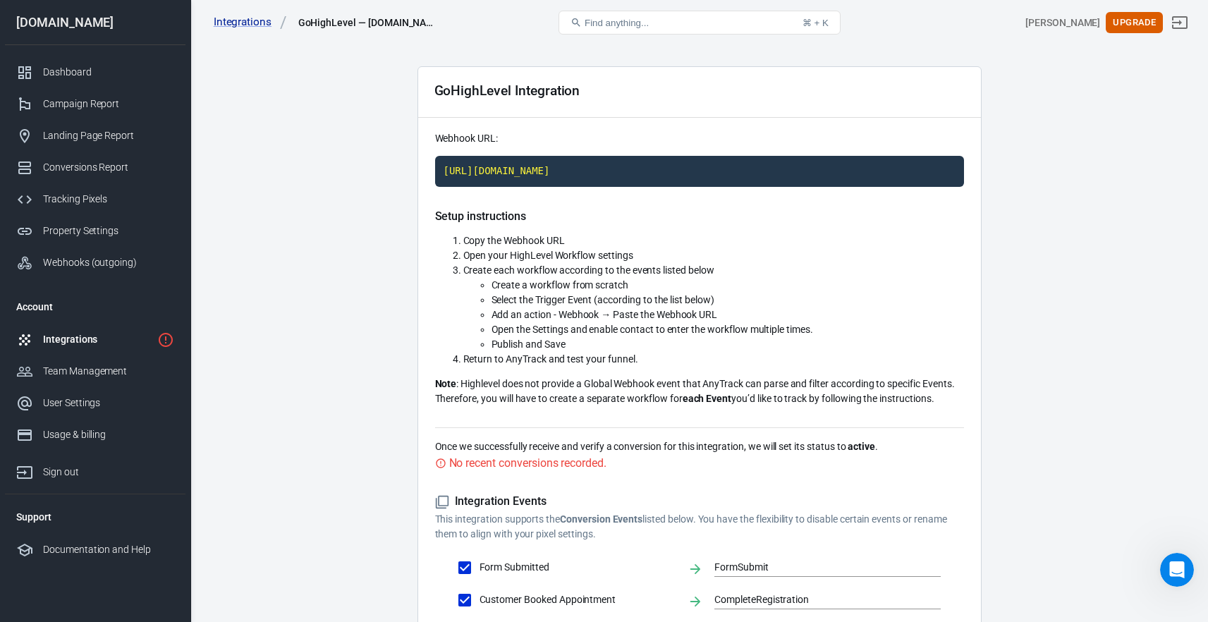
scroll to position [0, 0]
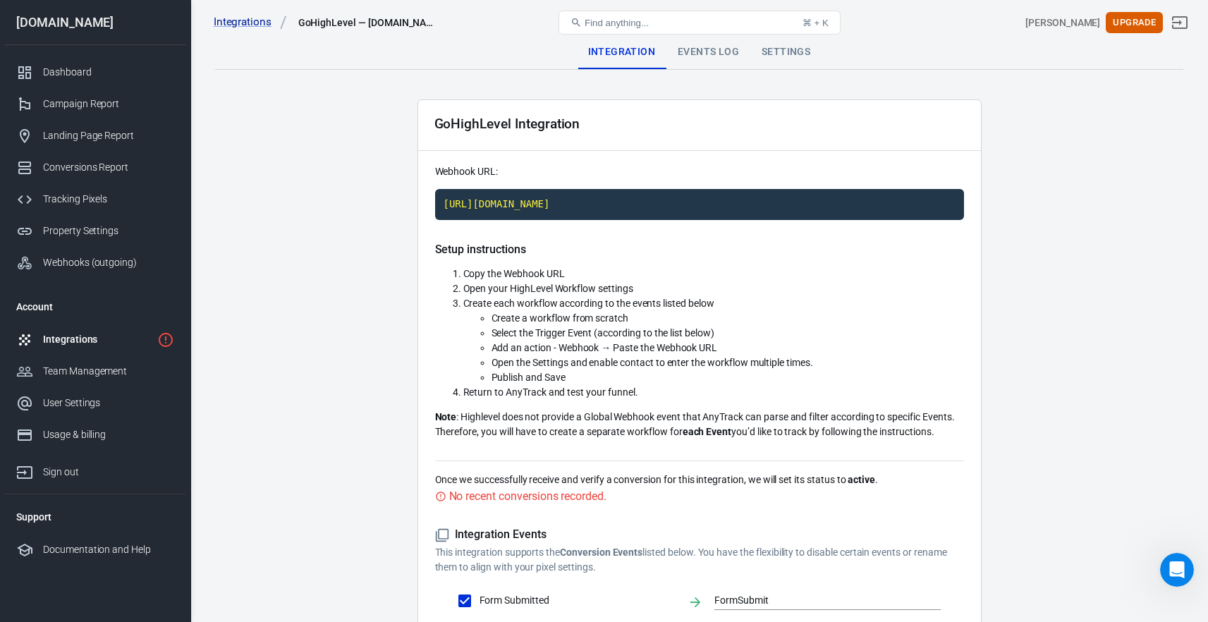
click at [701, 49] on div "Events Log" at bounding box center [708, 52] width 84 height 34
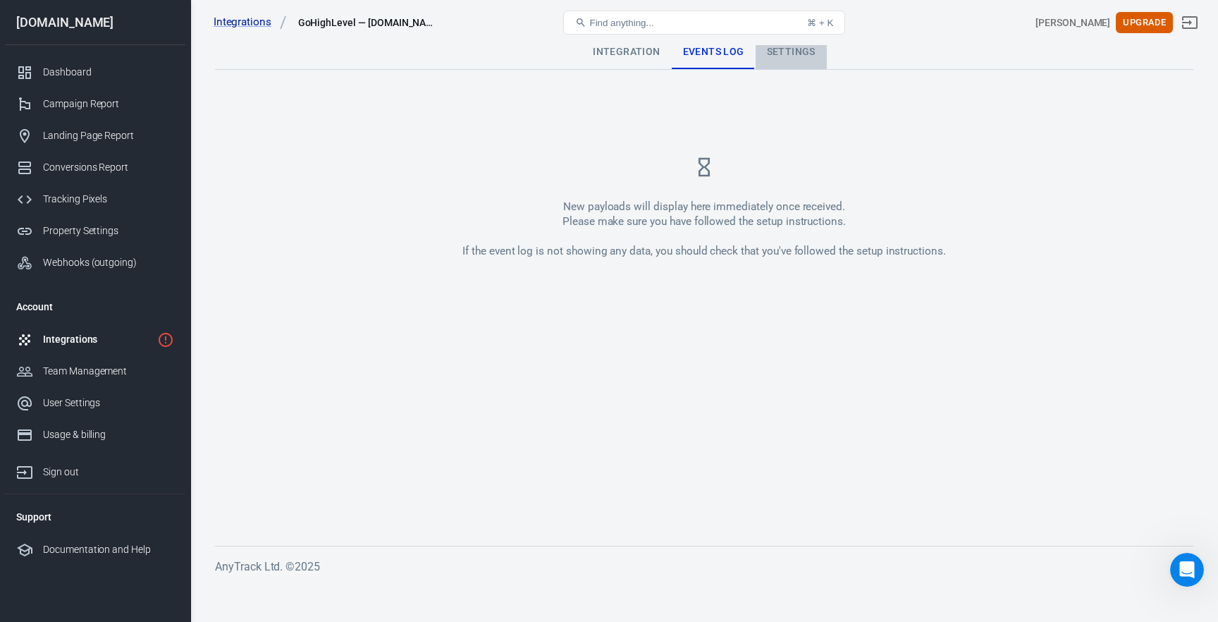
click at [797, 54] on div "Settings" at bounding box center [791, 52] width 71 height 34
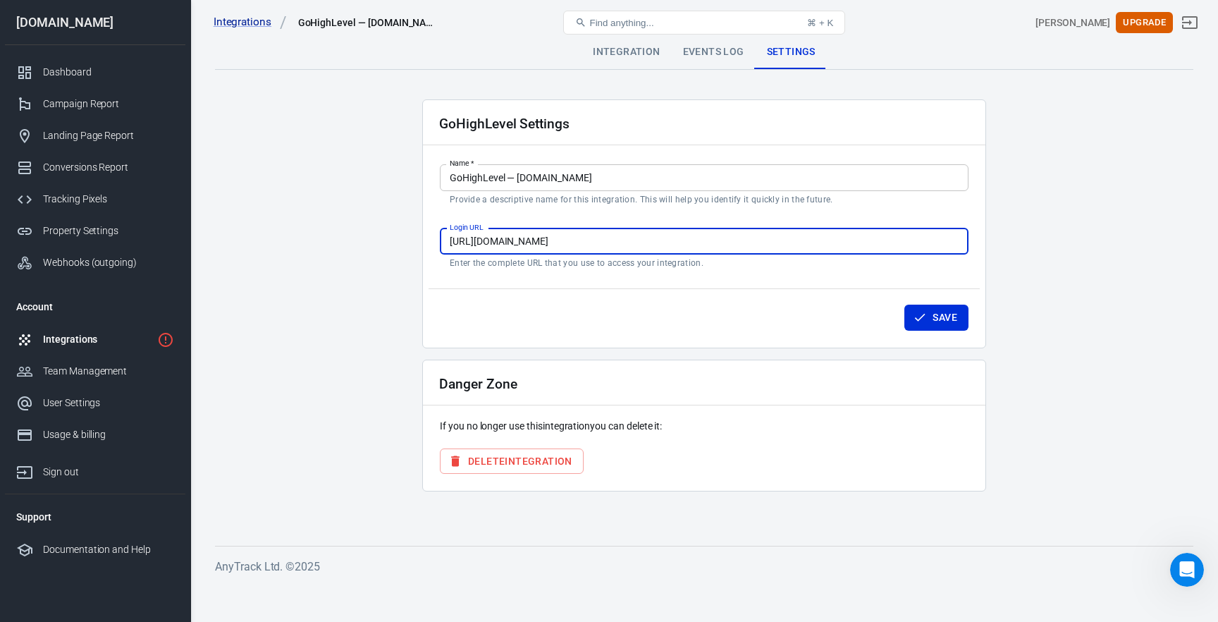
click at [714, 244] on input "[URL][DOMAIN_NAME]" at bounding box center [704, 241] width 529 height 26
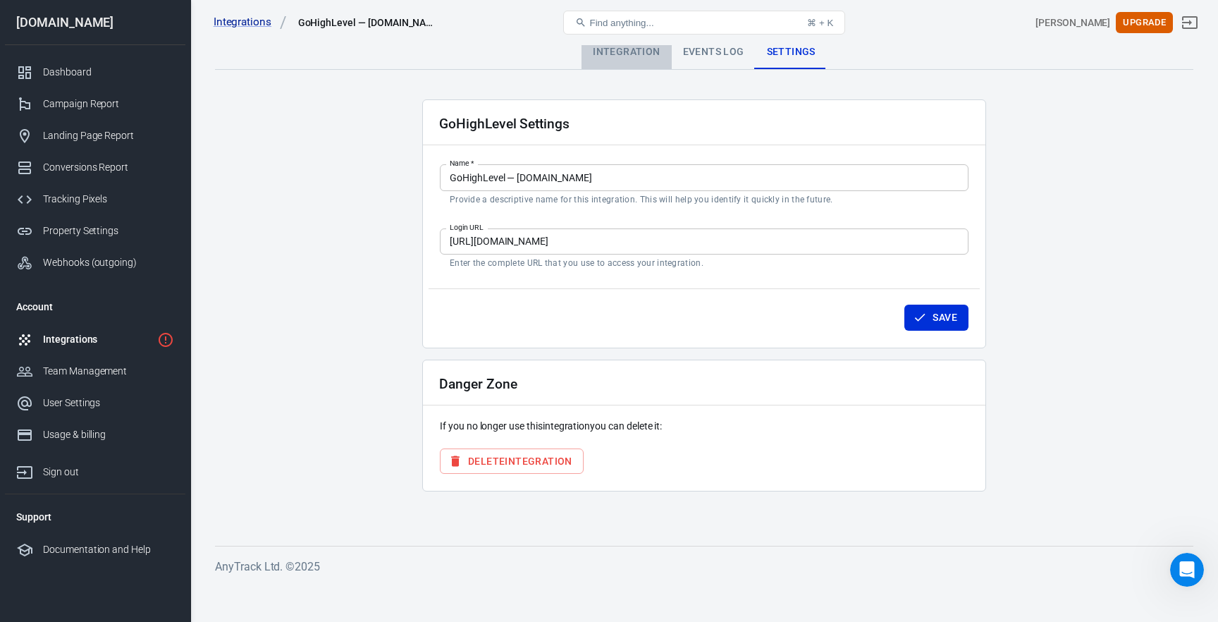
click at [636, 56] on div "Integration" at bounding box center [627, 52] width 90 height 34
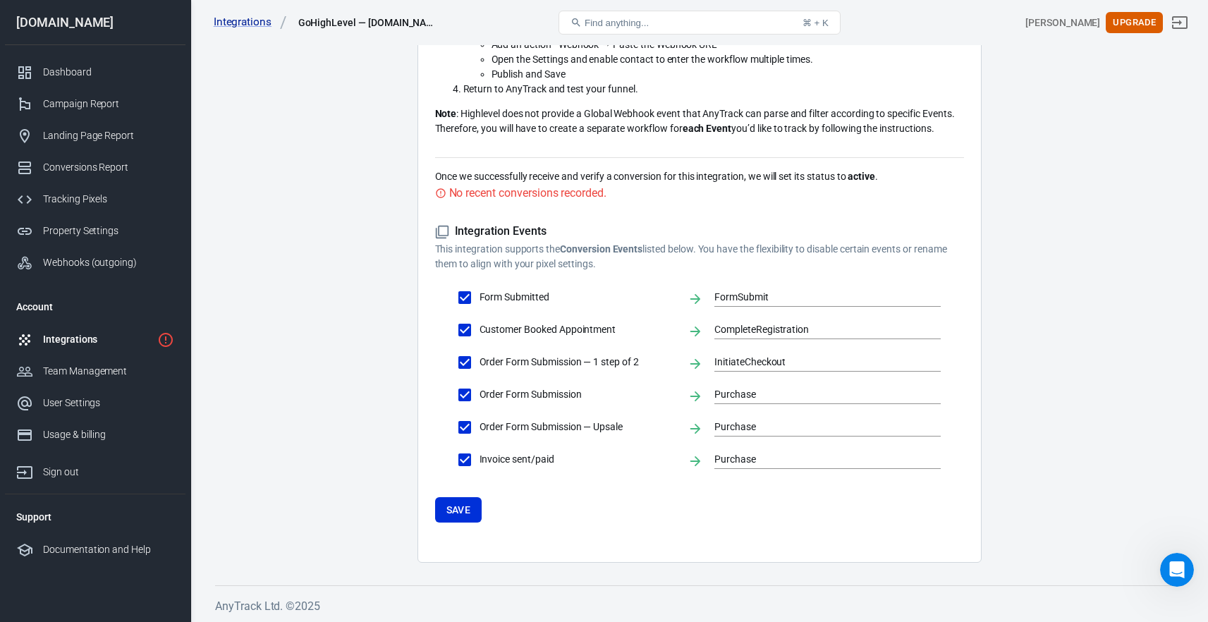
scroll to position [305, 0]
click at [162, 336] on icon "1 networks not verified yet" at bounding box center [165, 339] width 17 height 17
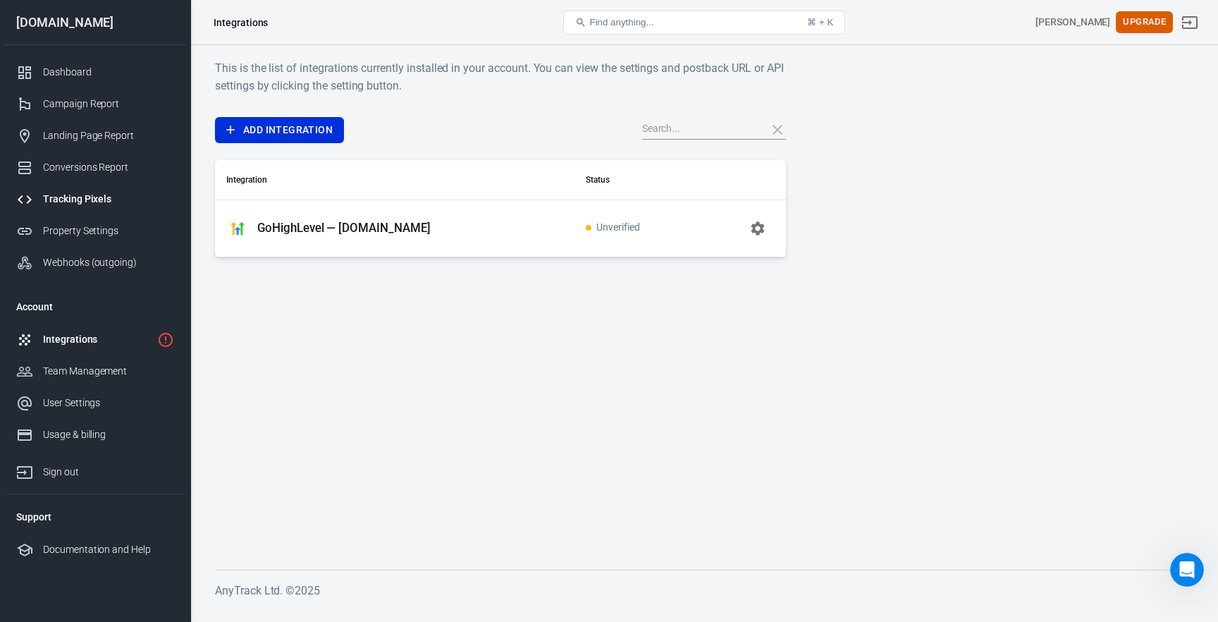
click at [109, 207] on link "Tracking Pixels" at bounding box center [95, 199] width 180 height 32
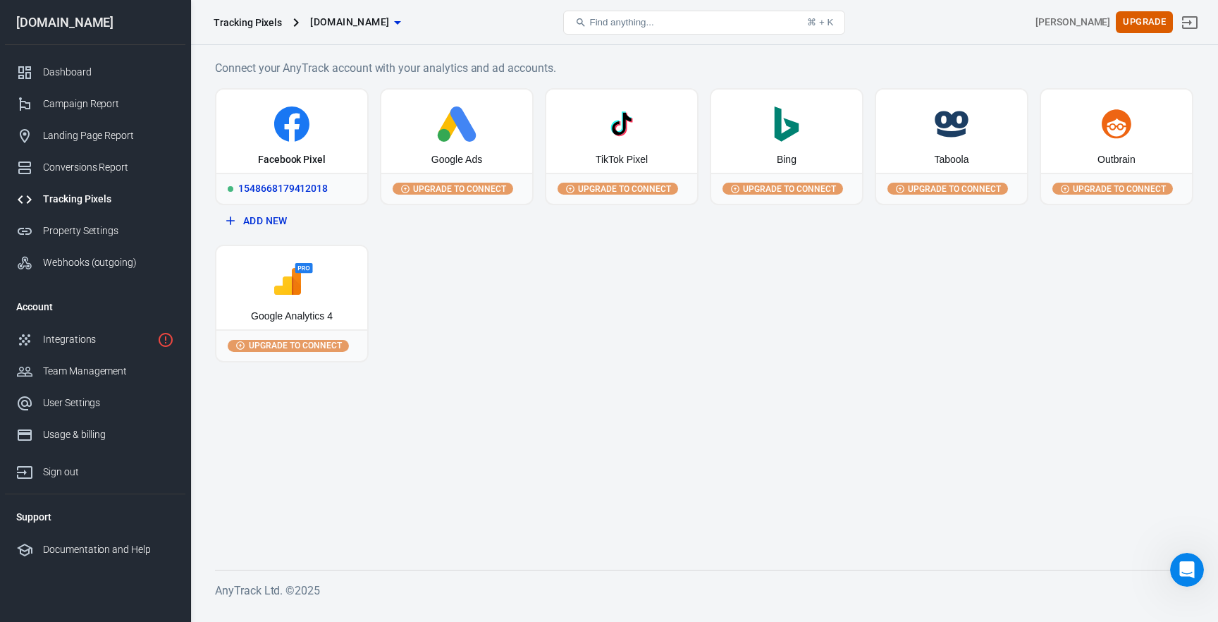
click at [299, 133] on icon at bounding box center [291, 123] width 35 height 35
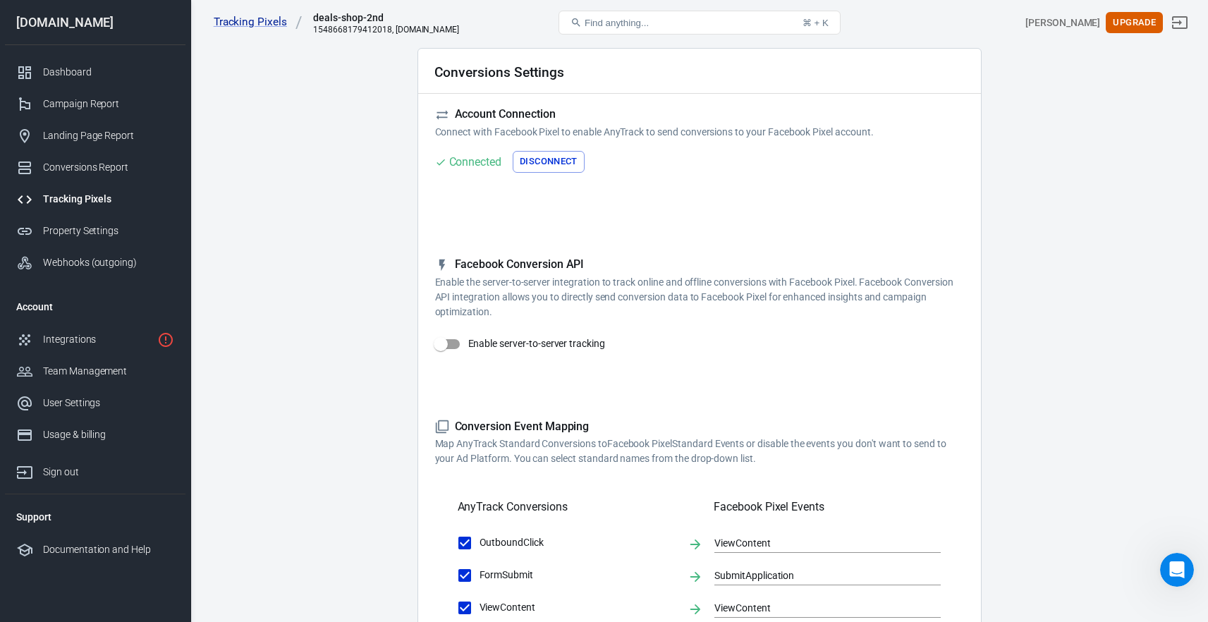
scroll to position [54, 0]
click at [452, 340] on input "Enable server-to-server tracking" at bounding box center [440, 342] width 80 height 27
checkbox input "false"
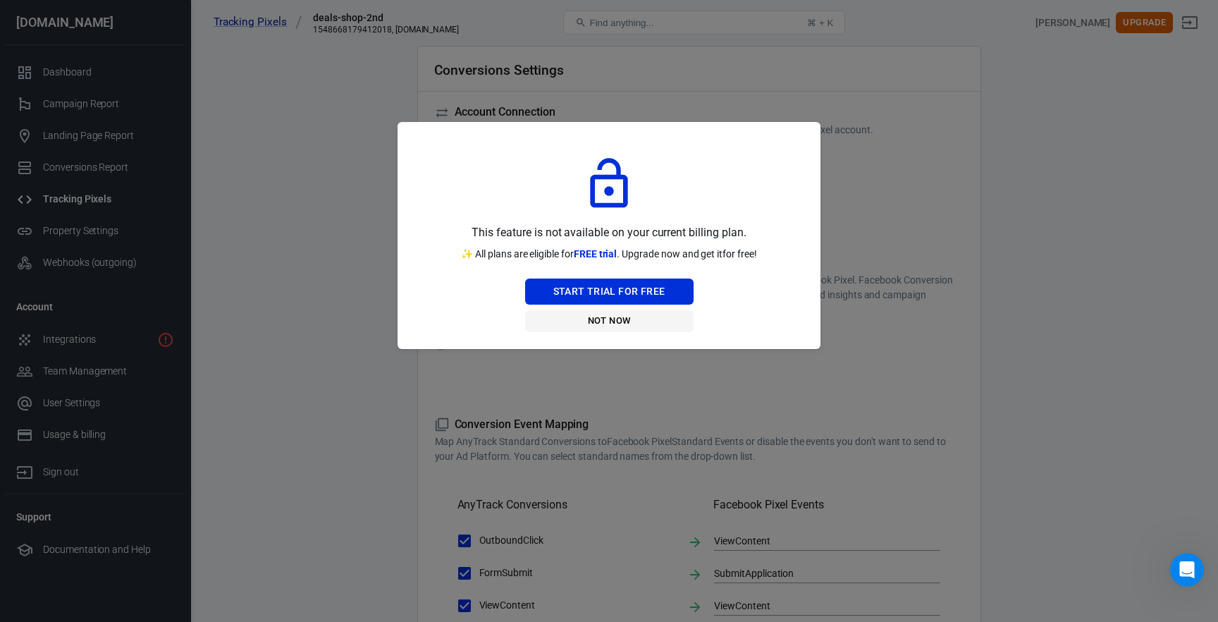
drag, startPoint x: 619, startPoint y: 298, endPoint x: 613, endPoint y: 324, distance: 26.2
click at [613, 324] on div "Start Trial For Free Not Now" at bounding box center [609, 304] width 168 height 53
click at [625, 291] on button "Start Trial For Free" at bounding box center [609, 291] width 168 height 26
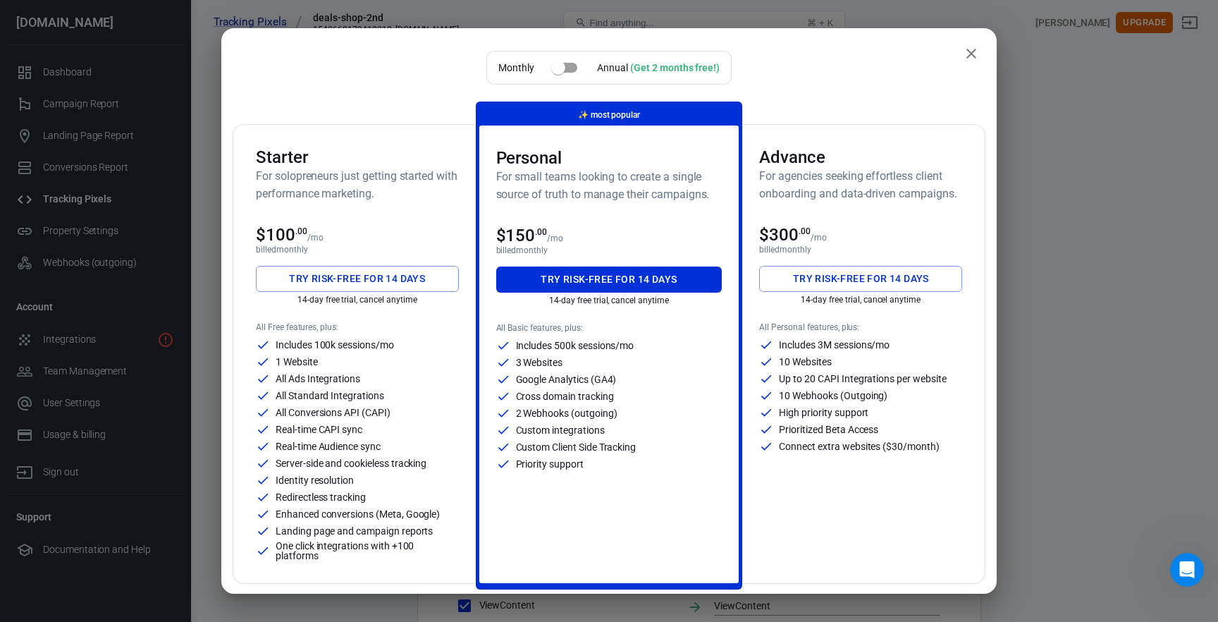
click at [570, 71] on input "checkbox" at bounding box center [558, 67] width 80 height 27
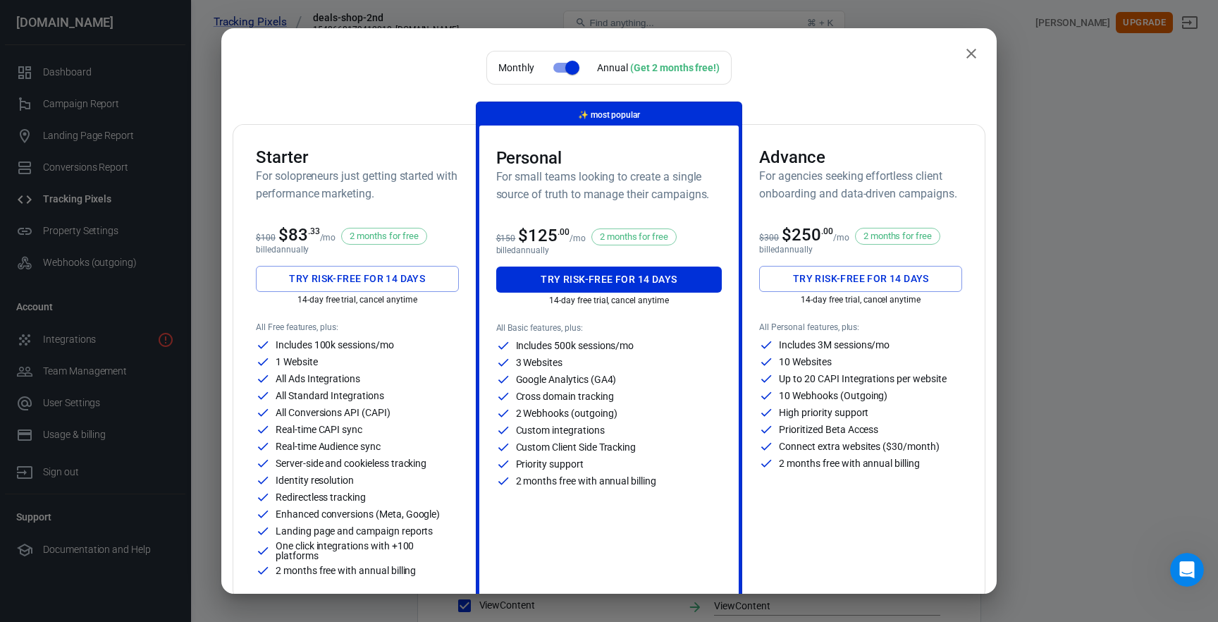
click at [558, 66] on input "checkbox" at bounding box center [572, 67] width 80 height 27
checkbox input "false"
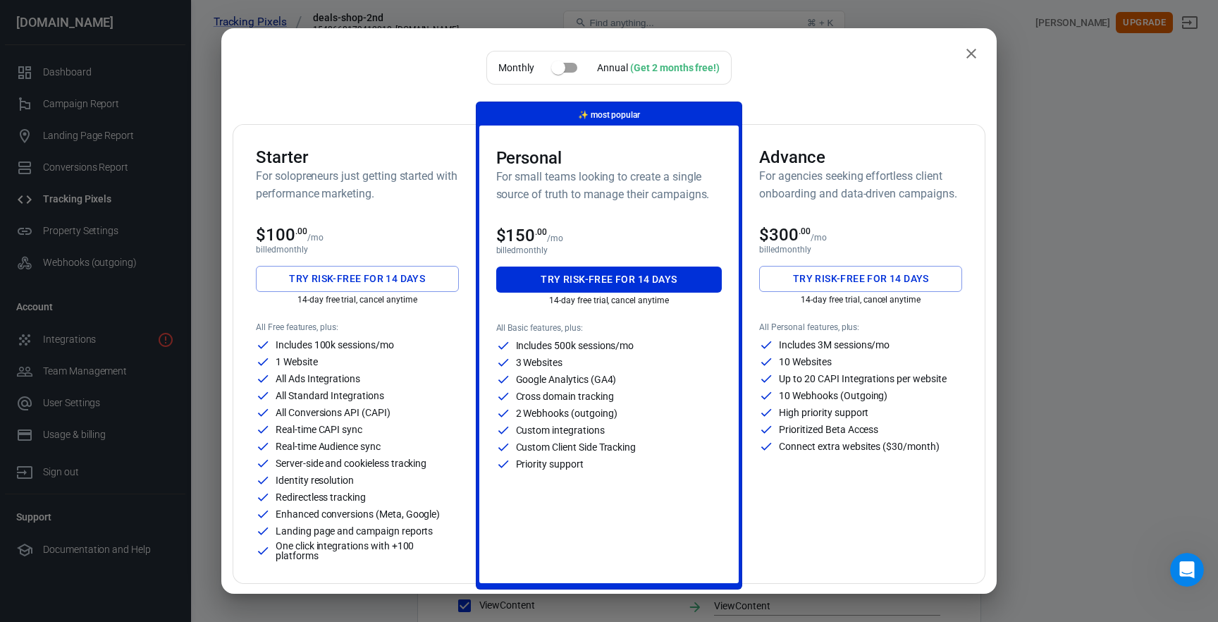
click at [967, 54] on icon "close" at bounding box center [972, 54] width 10 height 10
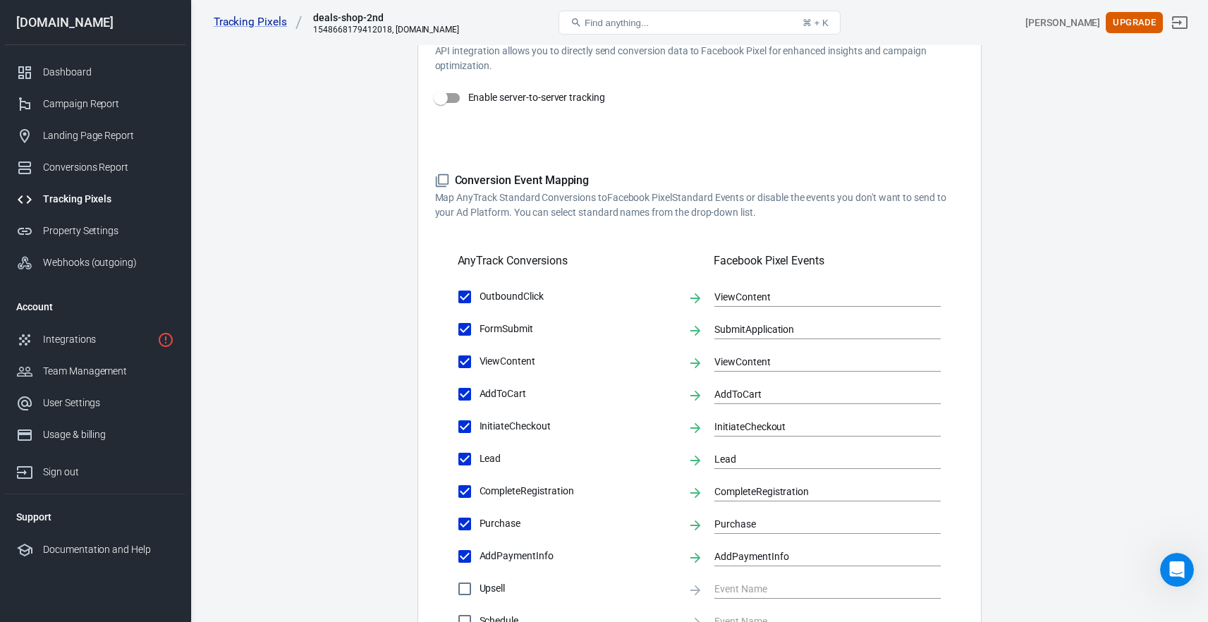
scroll to position [622, 0]
